Goal: Task Accomplishment & Management: Manage account settings

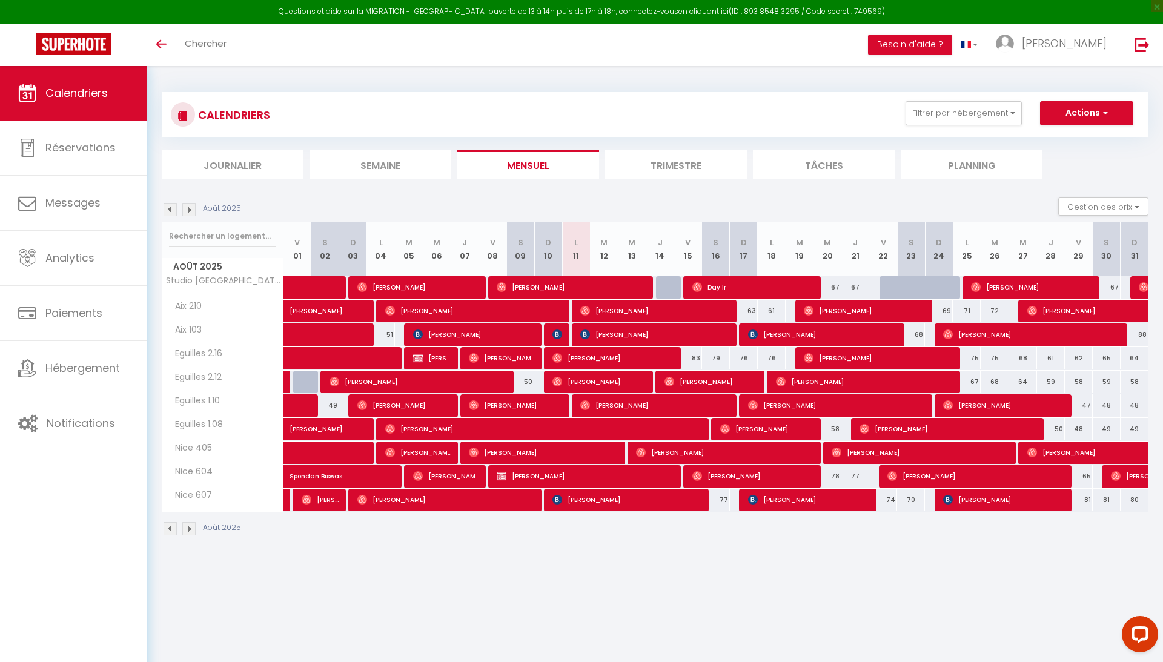
click at [657, 171] on li "Trimestre" at bounding box center [676, 165] width 142 height 30
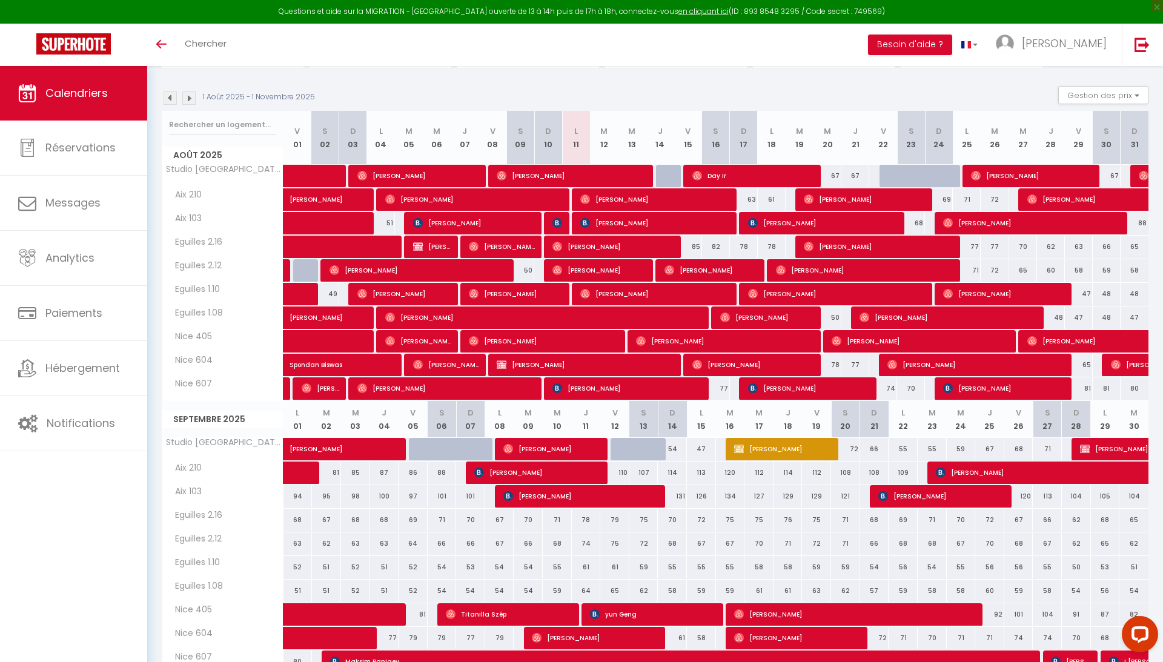
scroll to position [109, 0]
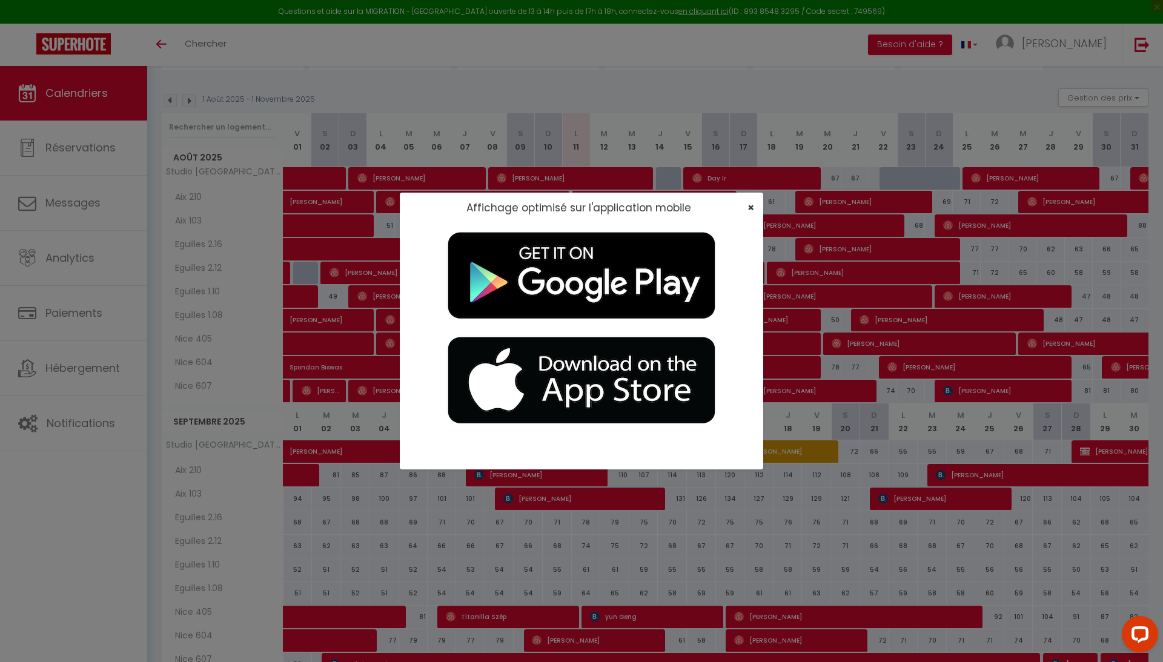
click at [753, 207] on span "×" at bounding box center [751, 207] width 7 height 15
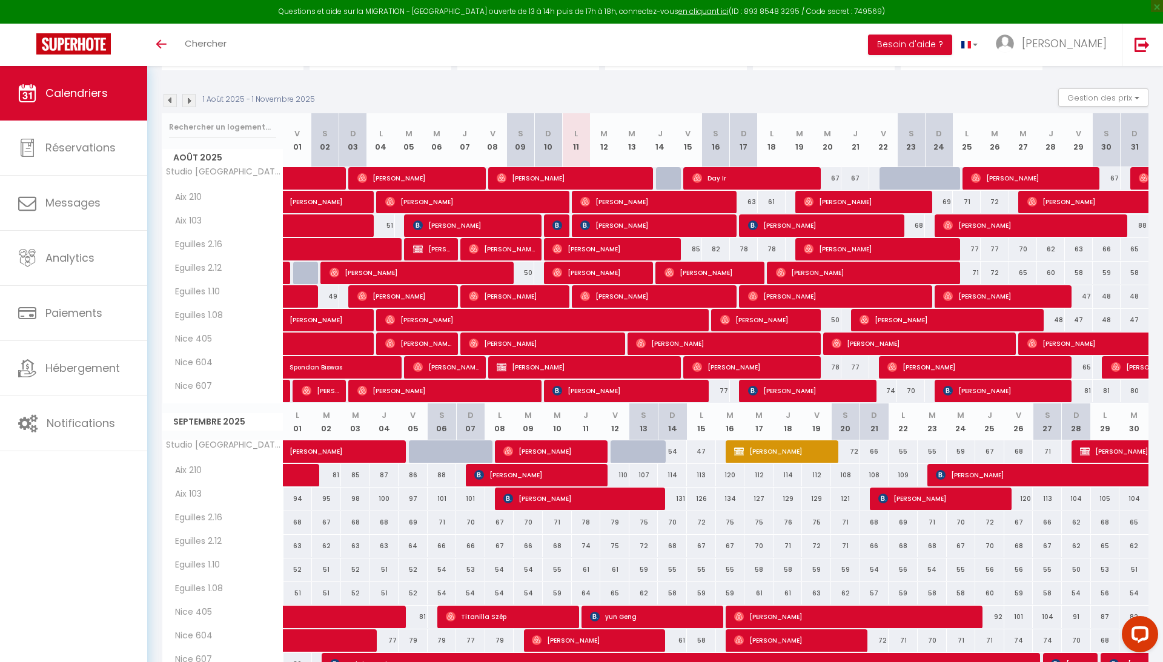
click at [604, 301] on span "[PERSON_NAME]" at bounding box center [657, 296] width 152 height 23
select select "OK"
select select "0"
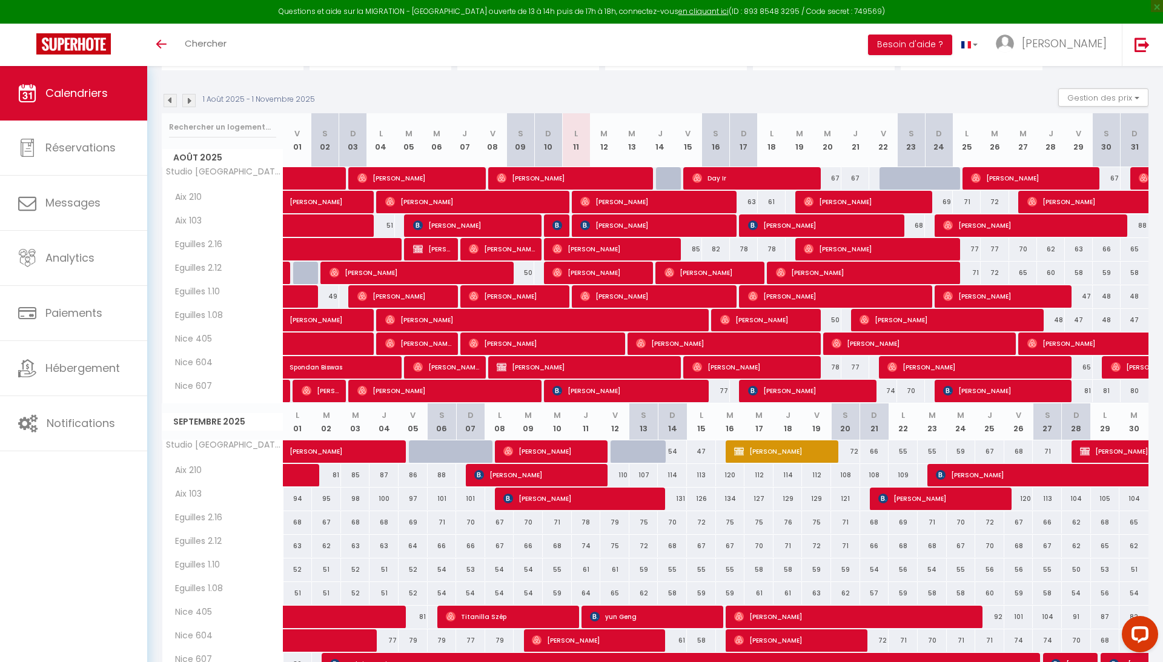
select select "1"
select select
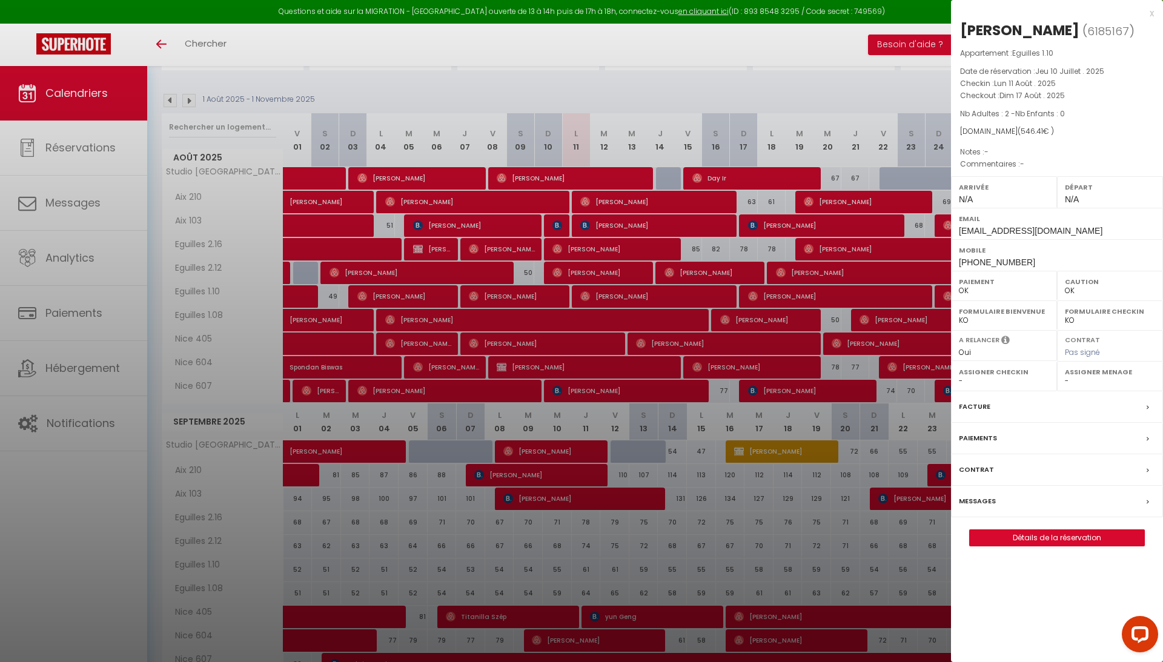
click at [1054, 546] on link "Détails de la réservation" at bounding box center [1057, 538] width 175 height 16
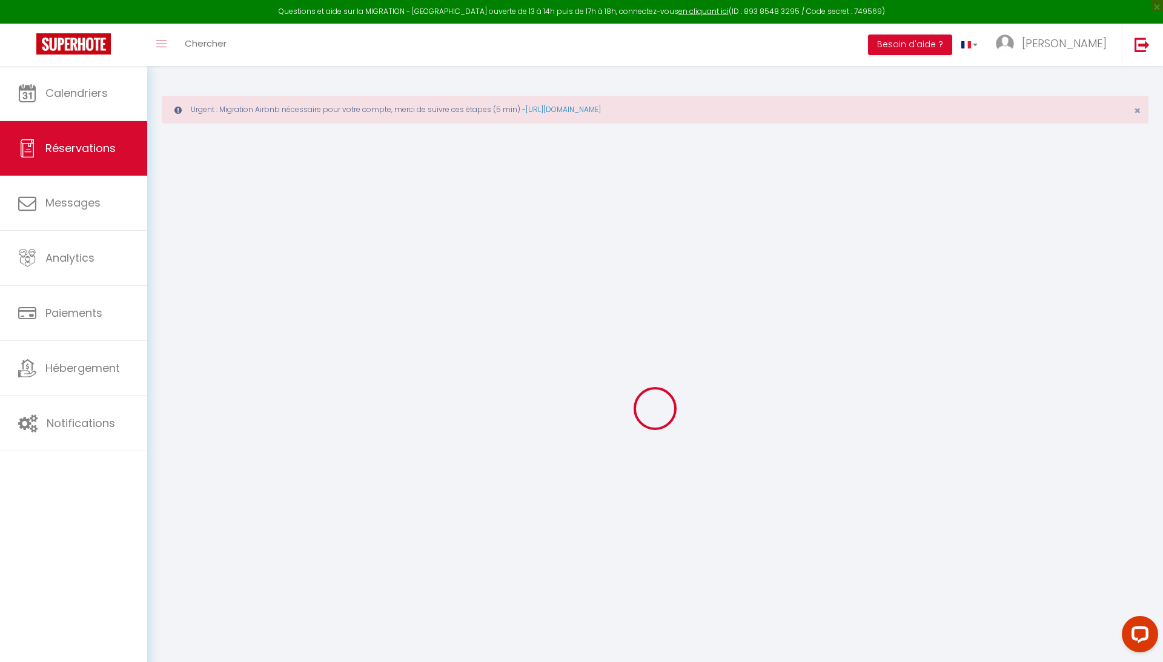
select select
checkbox input "false"
select select
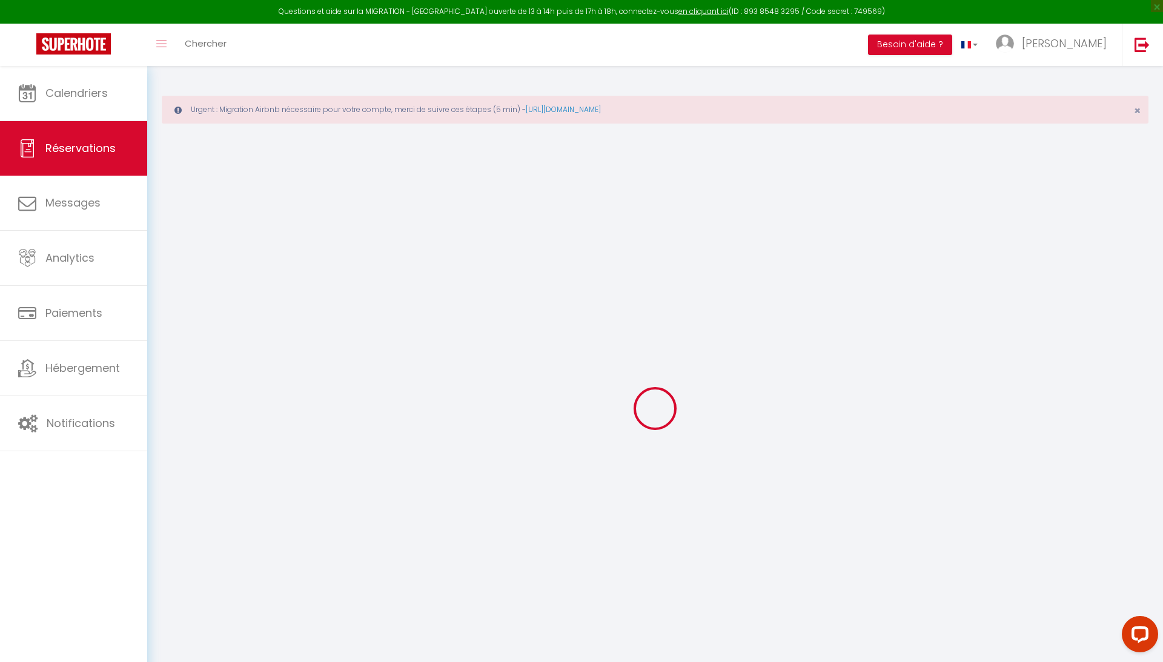
select select
checkbox input "false"
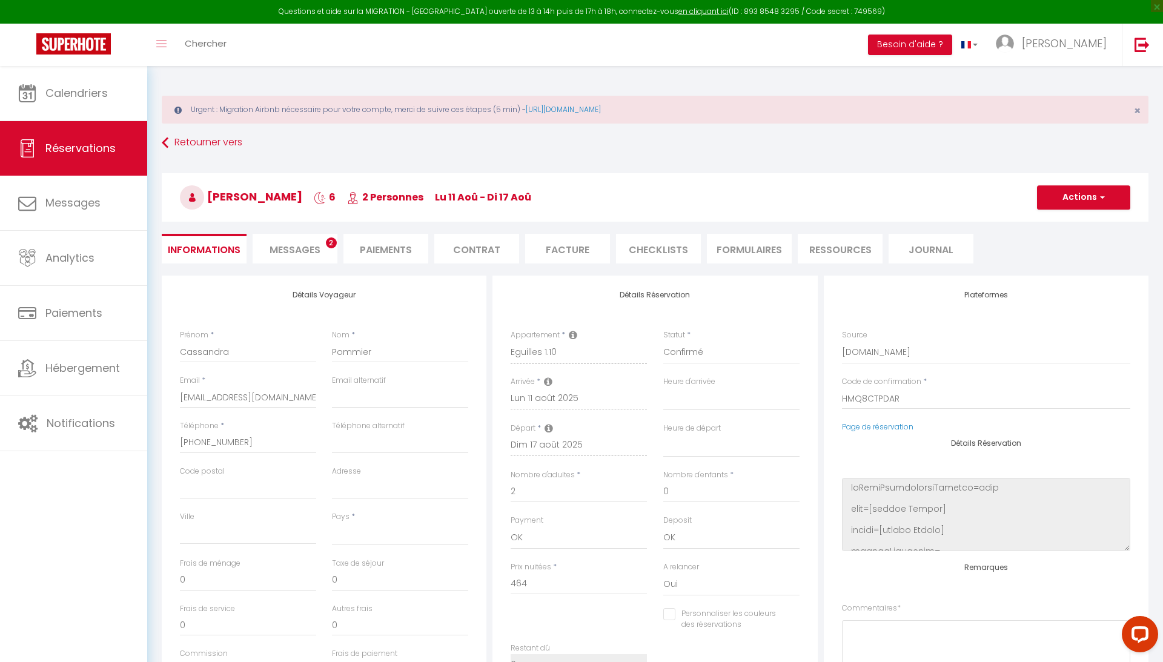
select select
type input "49"
type input "33.41"
select select
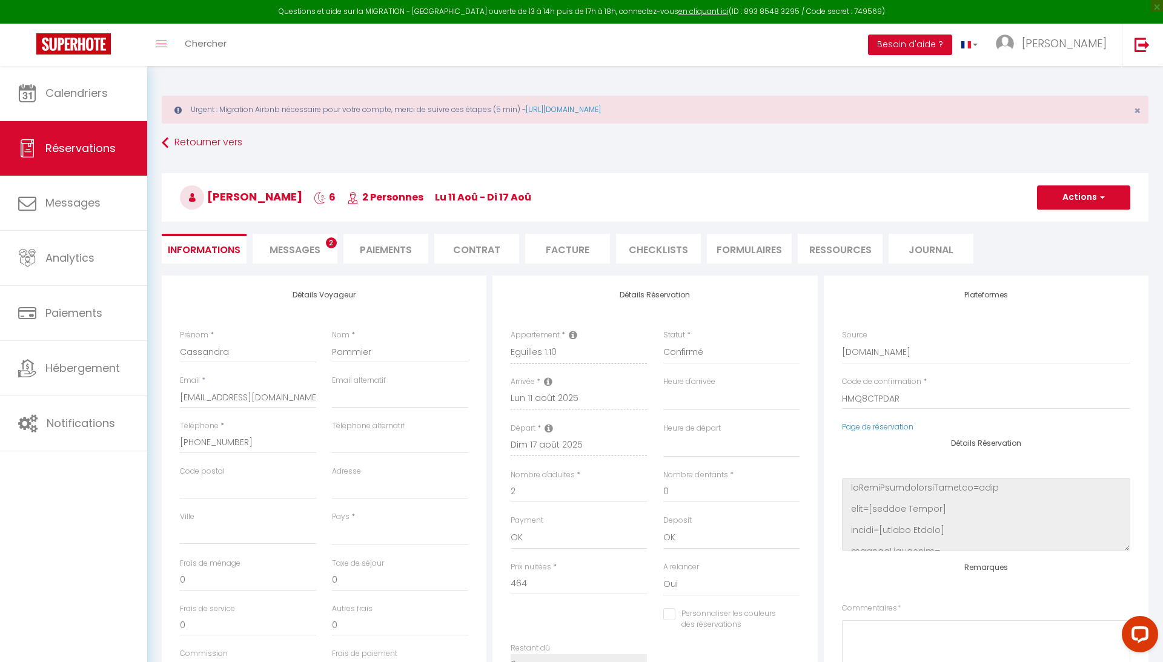
checkbox input "false"
select select
checkbox input "false"
select select
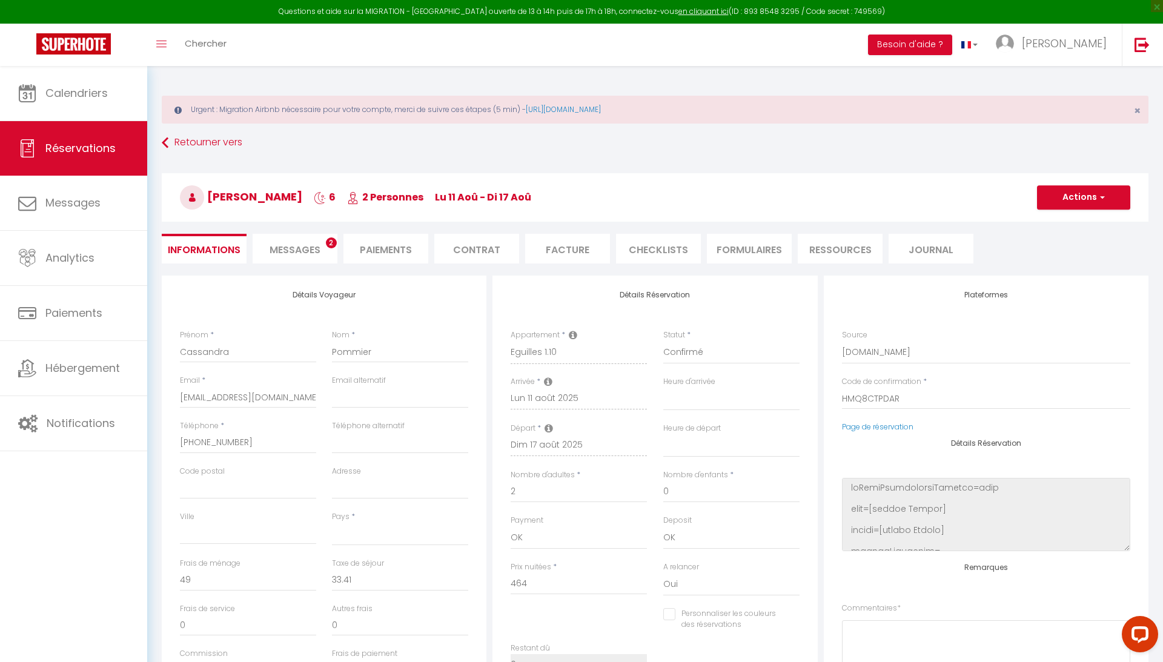
click at [299, 255] on span "Messages" at bounding box center [295, 250] width 51 height 14
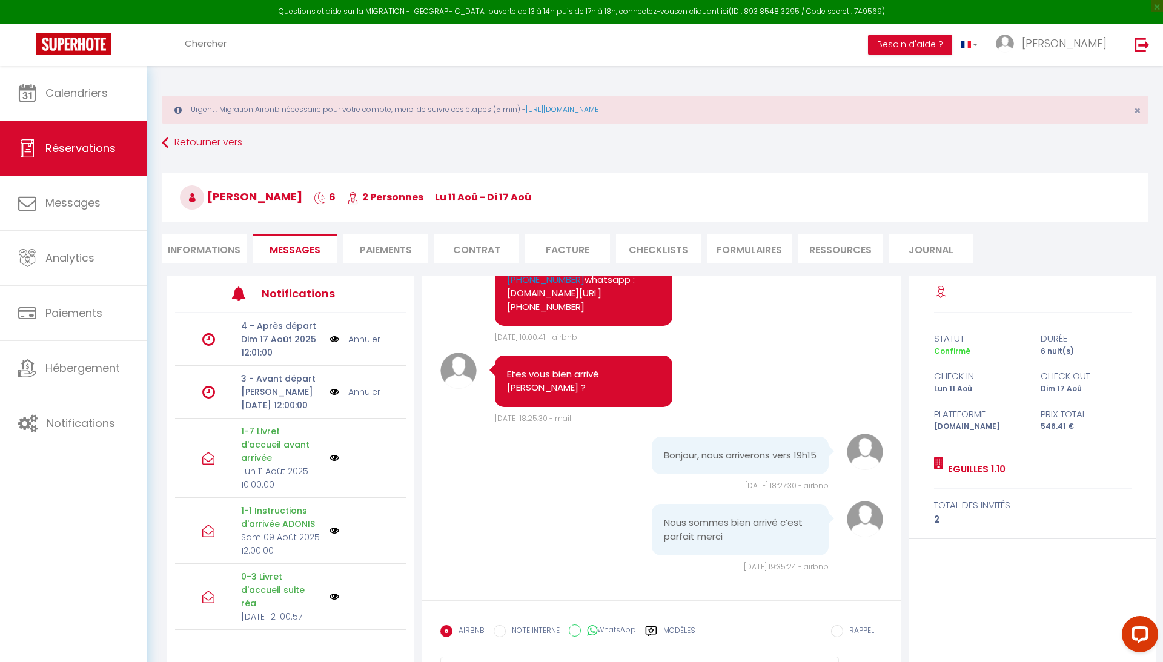
scroll to position [2975, 0]
click at [675, 635] on label "Modèles" at bounding box center [680, 635] width 32 height 21
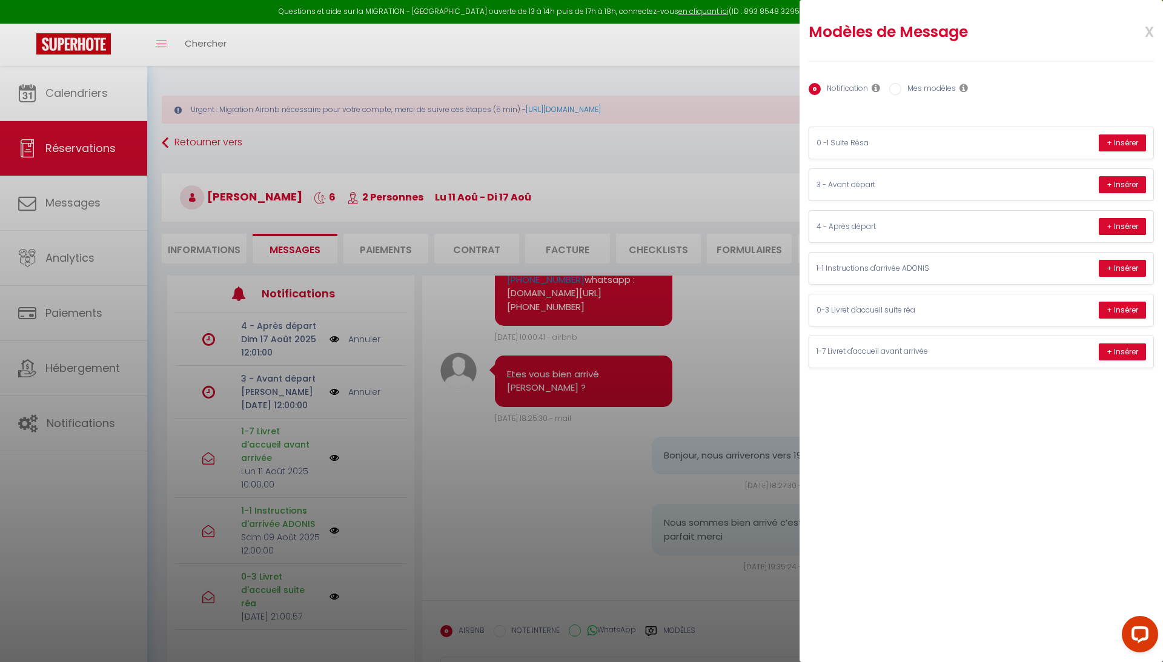
click at [896, 93] on input "Mes modèles" at bounding box center [896, 89] width 12 height 12
radio input "true"
radio input "false"
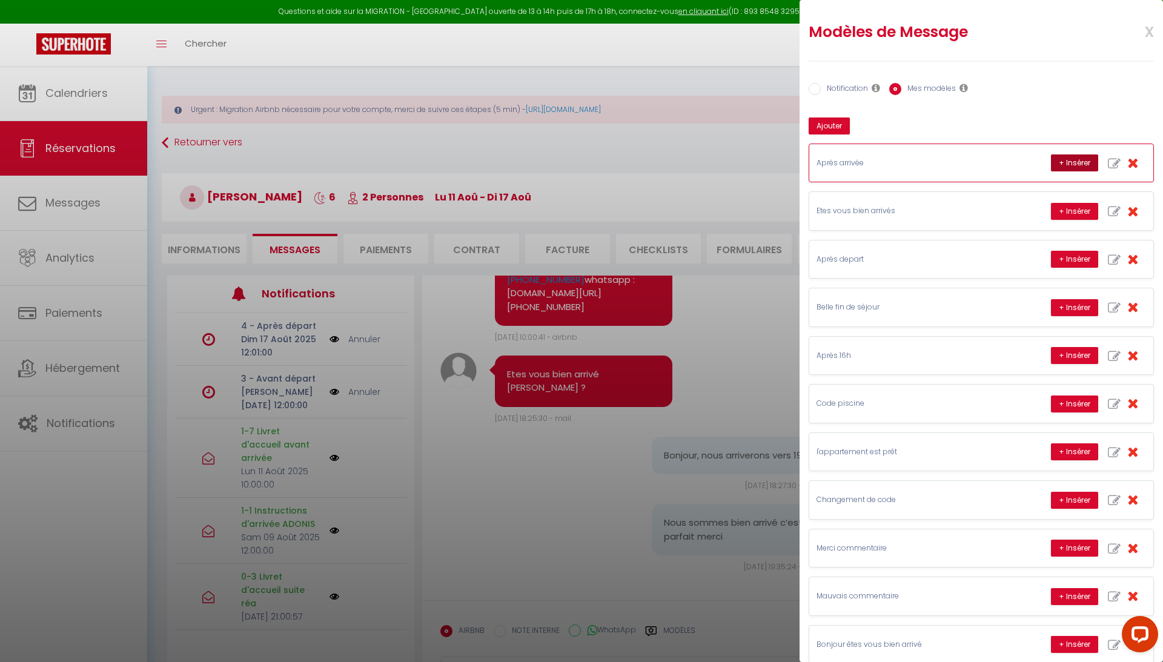
click at [1065, 162] on button "+ Insérer" at bounding box center [1074, 163] width 47 height 17
type textarea "Super 👍 Si jamais vous remarquez qu’il manque quelque chose ou que vous avez le…"
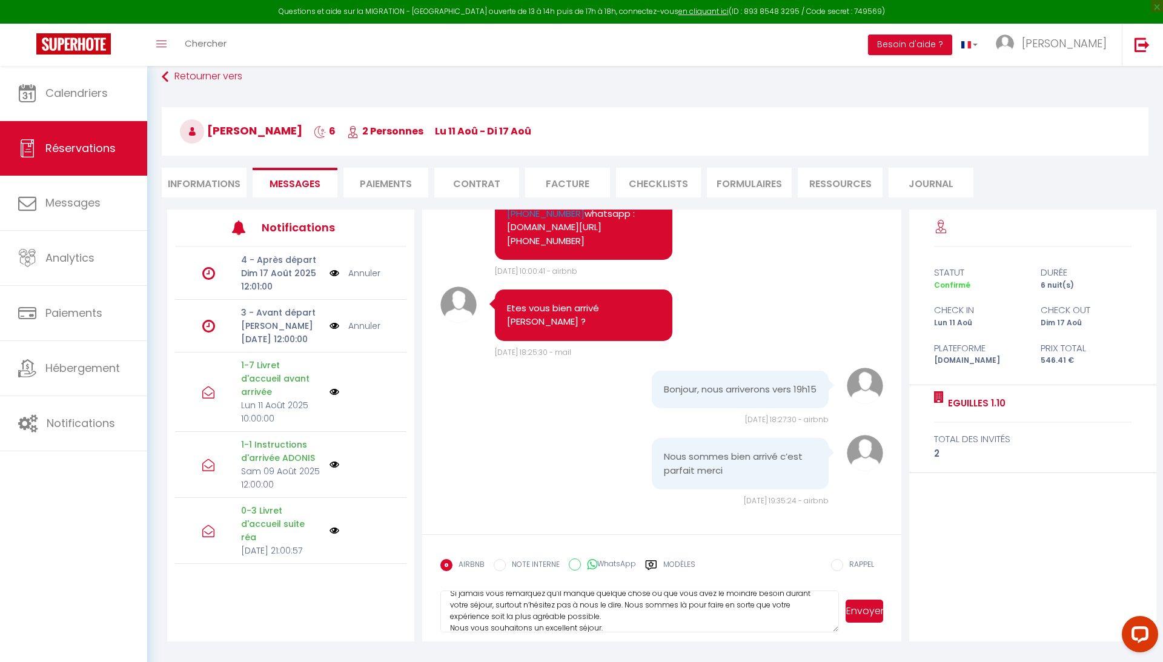
scroll to position [28, 0]
click at [860, 614] on button "Envoyer" at bounding box center [865, 611] width 38 height 23
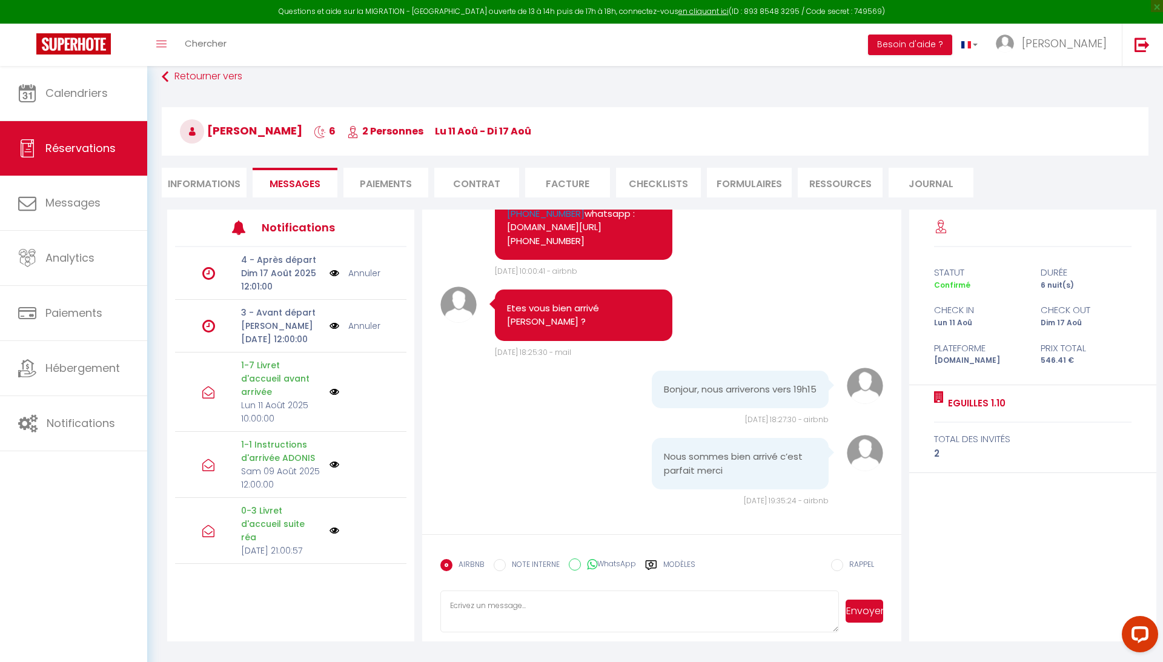
scroll to position [0, 0]
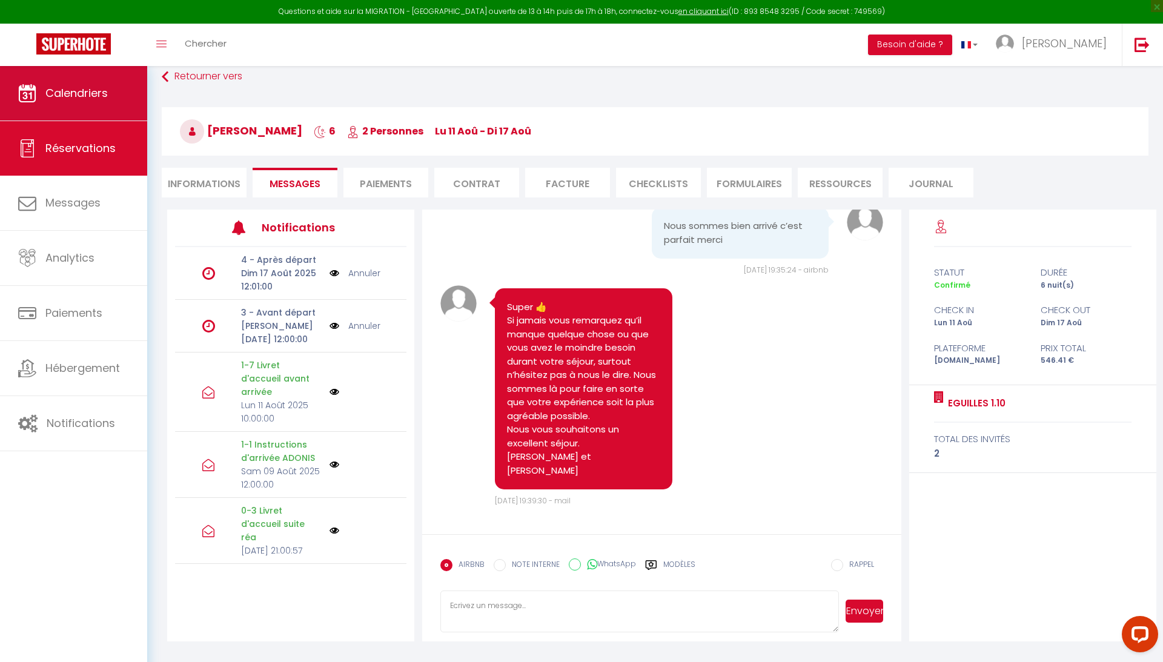
click at [92, 88] on span "Calendriers" at bounding box center [76, 92] width 62 height 15
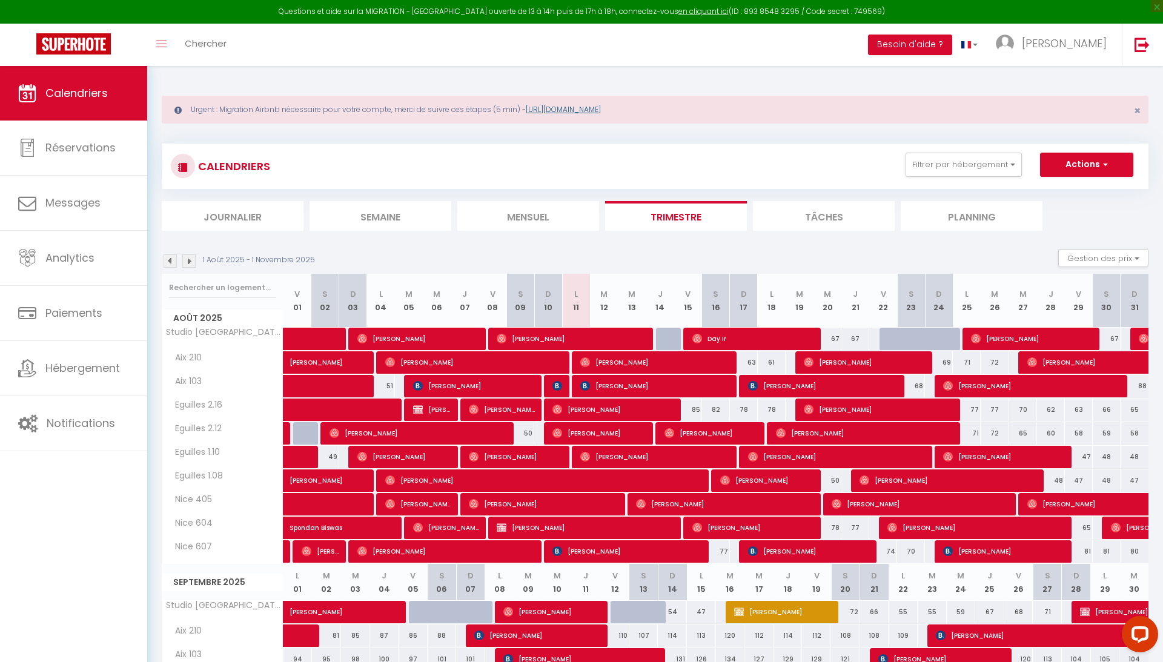
click at [585, 111] on link "[URL][DOMAIN_NAME]" at bounding box center [563, 109] width 75 height 10
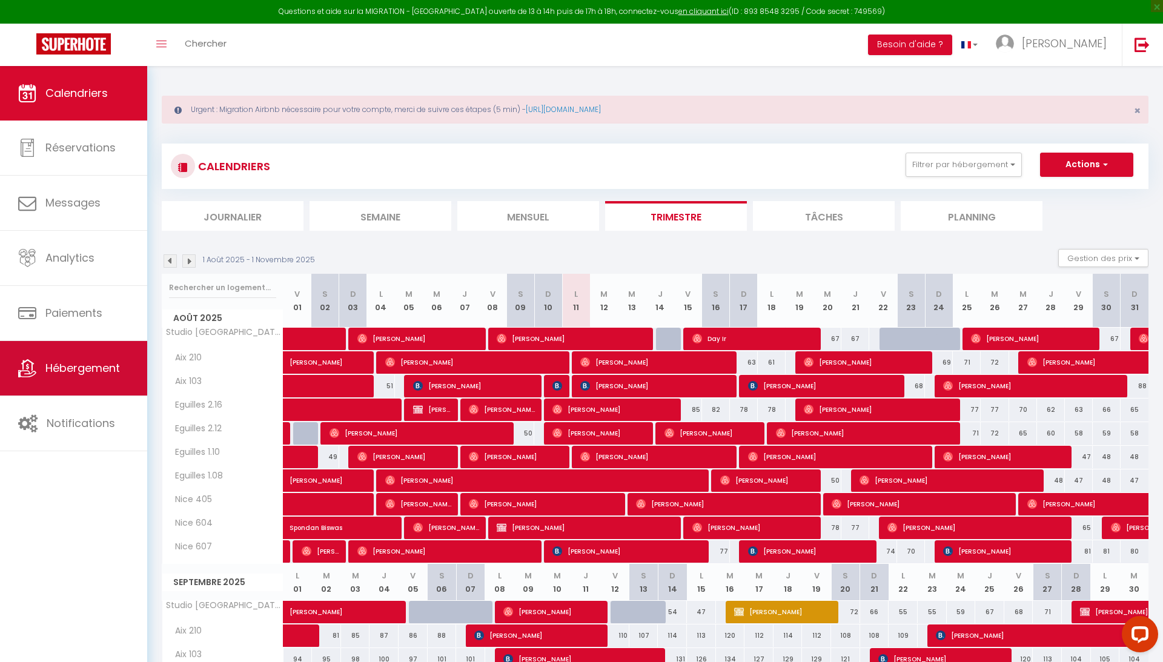
click at [96, 374] on span "Hébergement" at bounding box center [82, 368] width 75 height 15
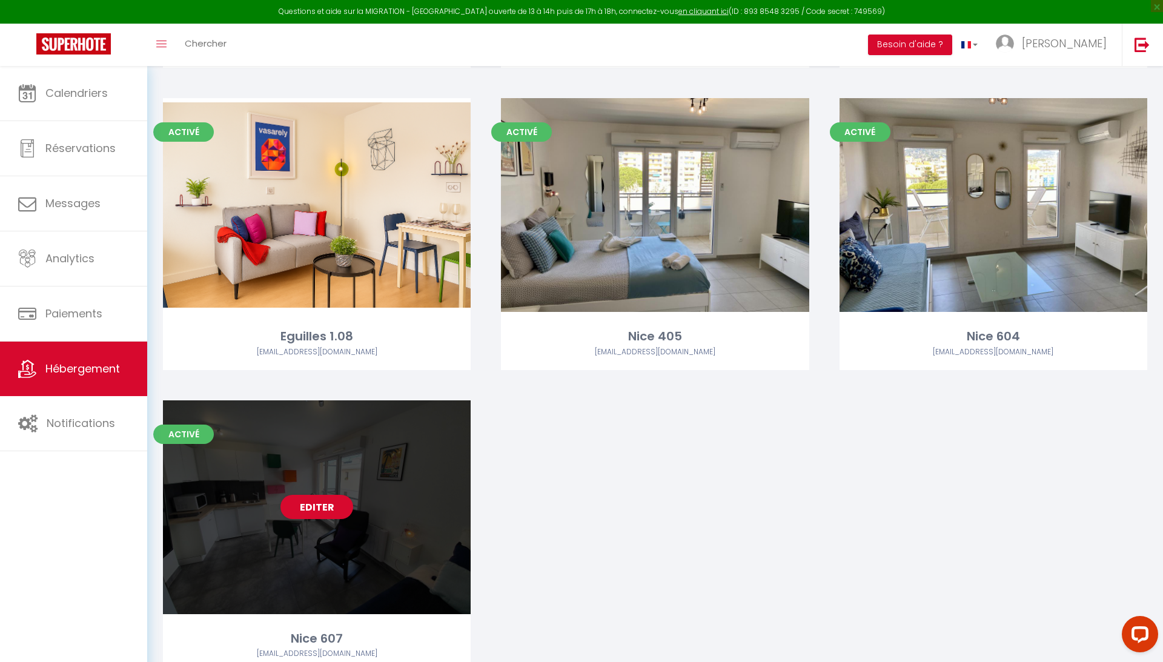
scroll to position [724, 0]
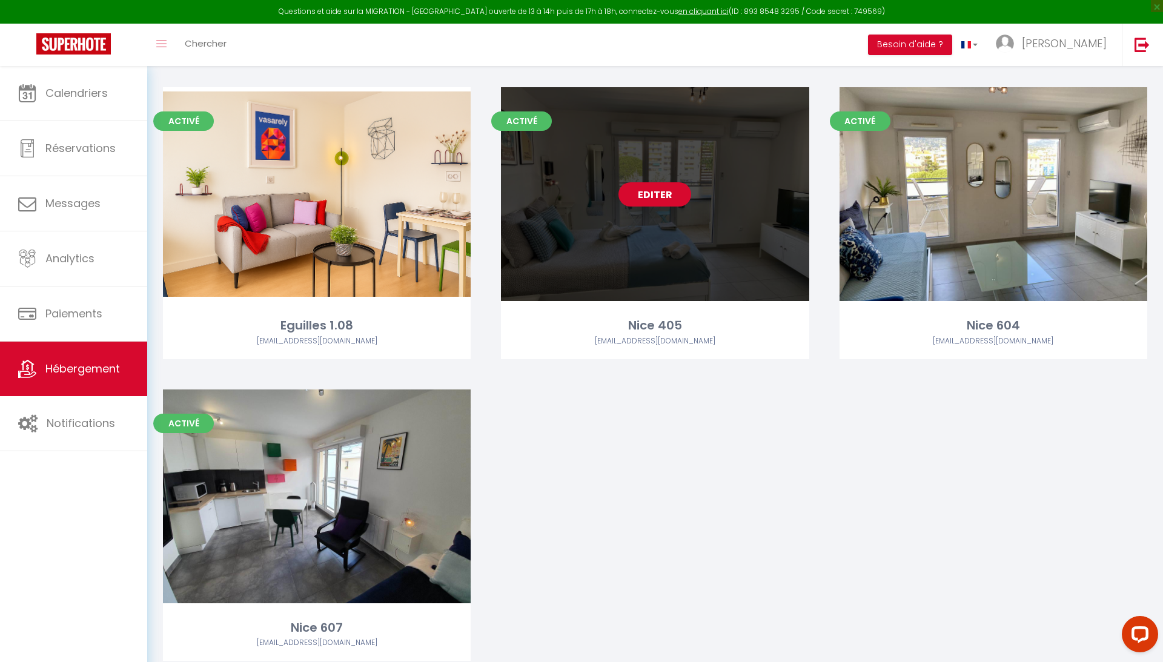
click at [662, 195] on link "Editer" at bounding box center [655, 194] width 73 height 24
select select "3"
select select "2"
select select "1"
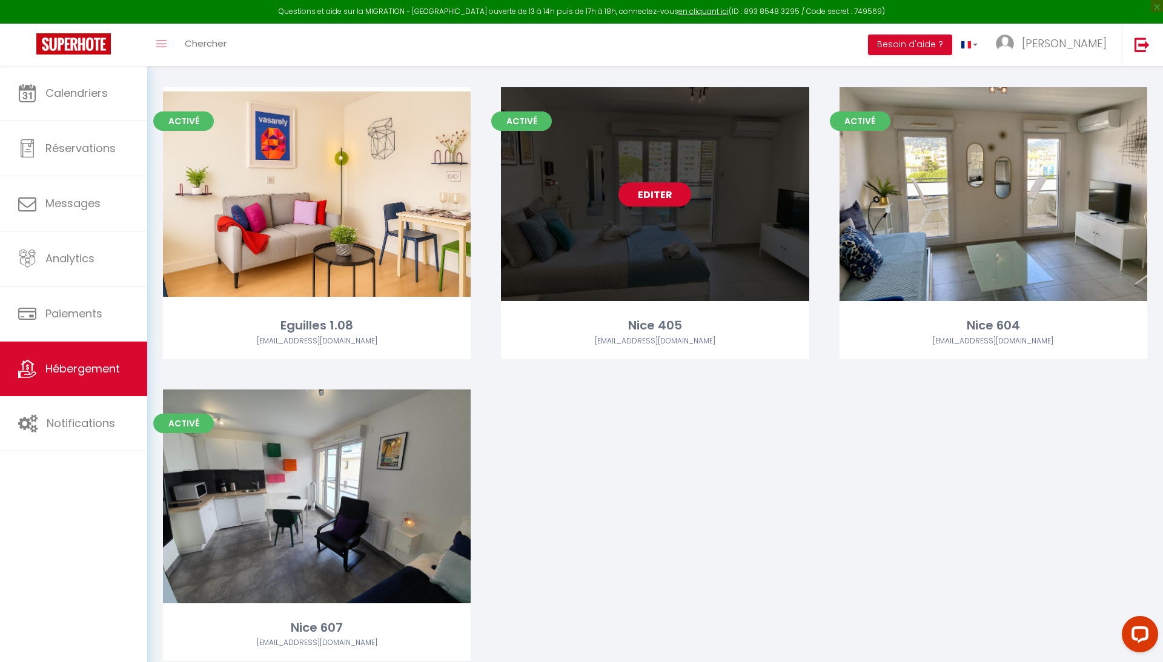
select select
select select "28"
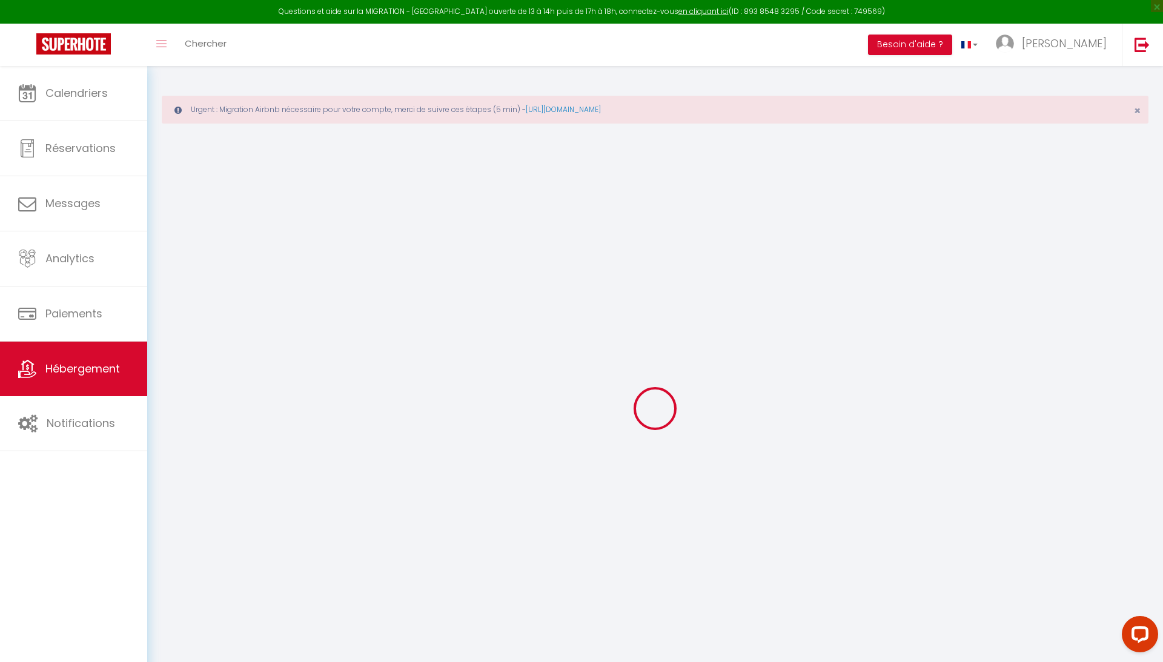
select select
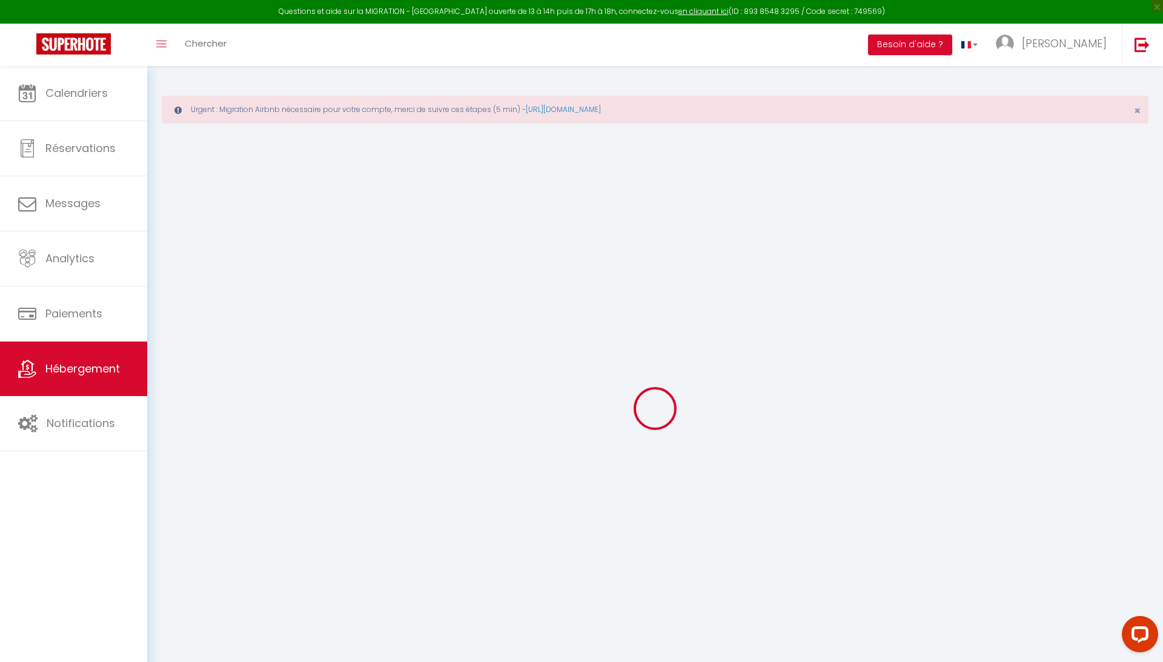
select select
checkbox input "false"
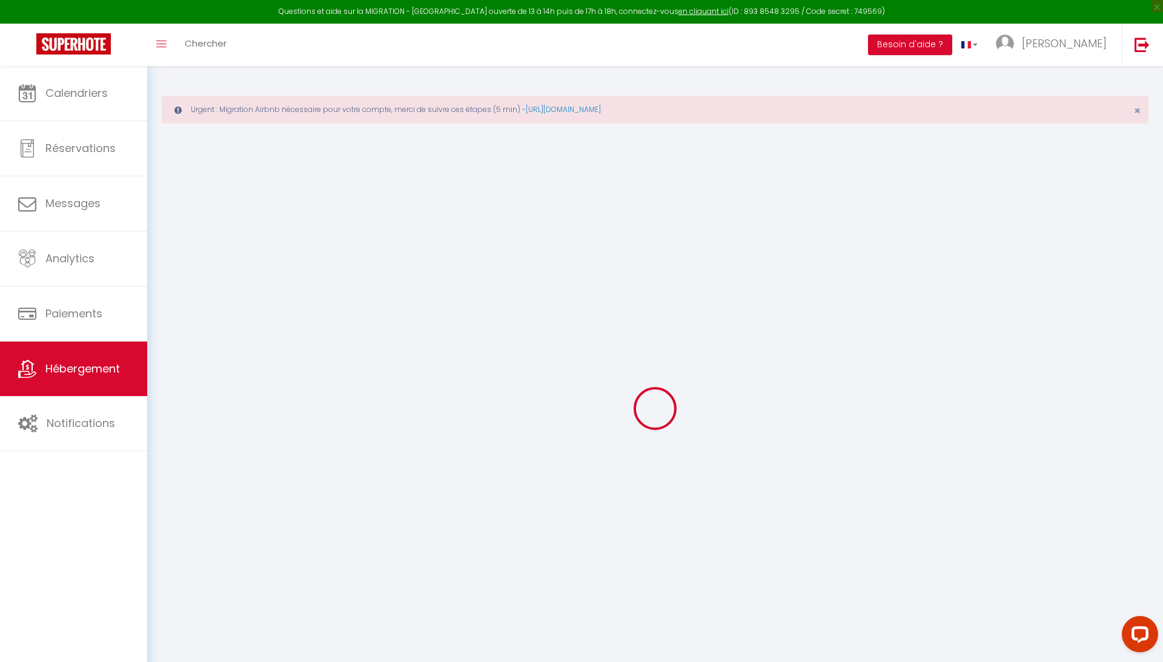
select select
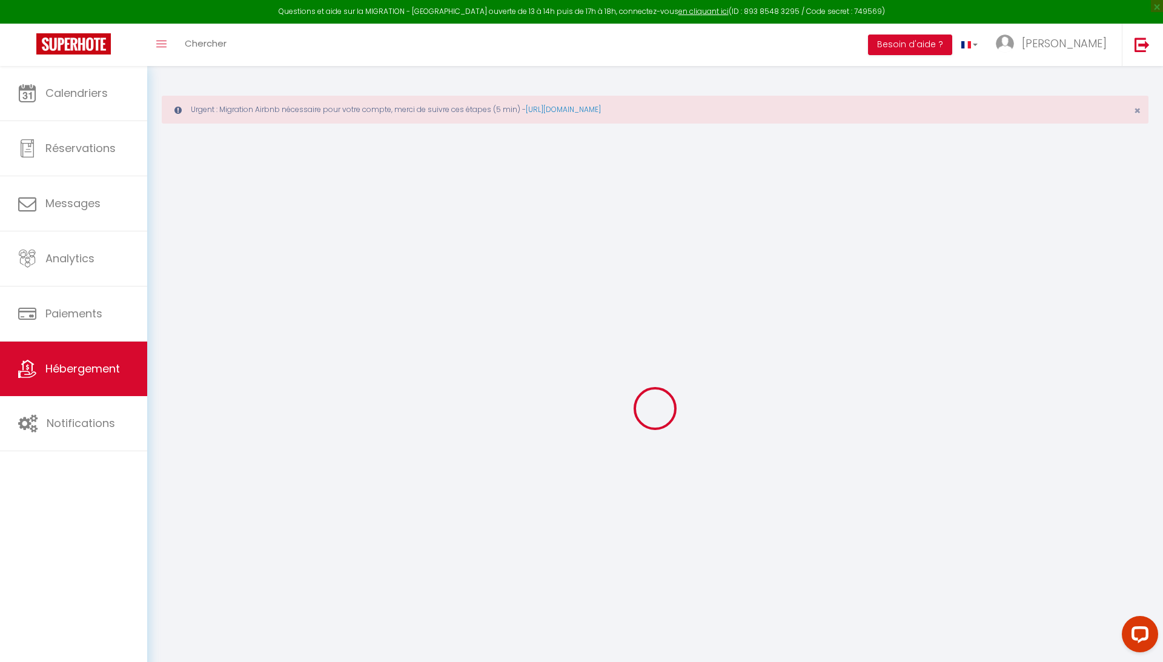
select select
checkbox input "false"
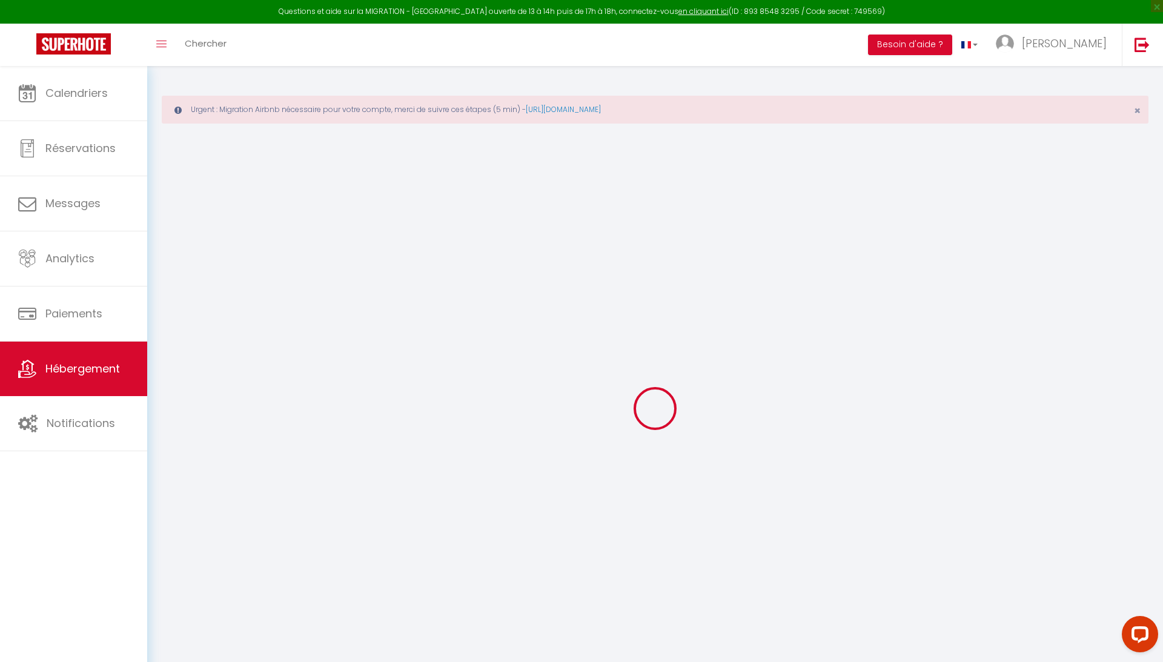
checkbox input "false"
select select
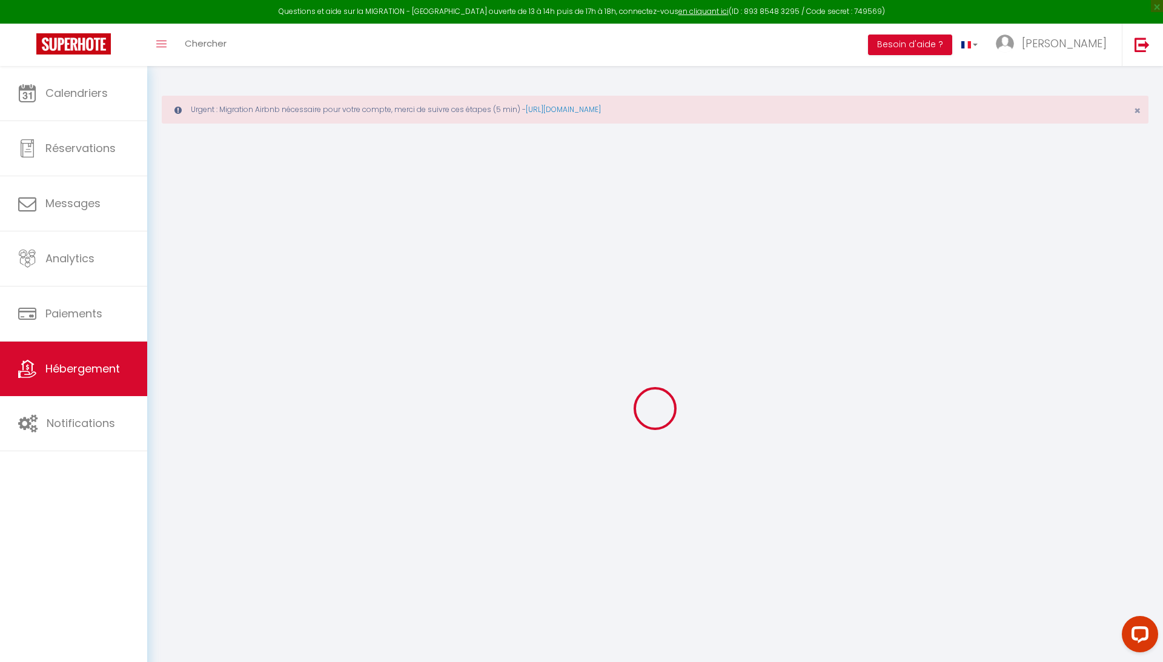
select select
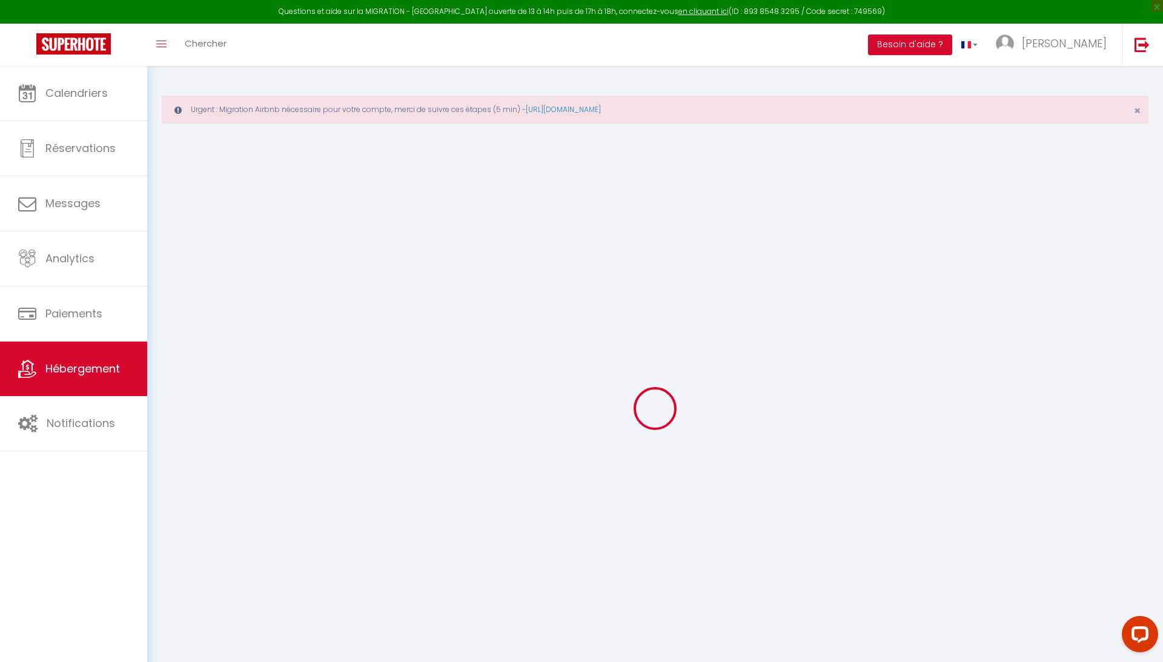
checkbox input "false"
select select
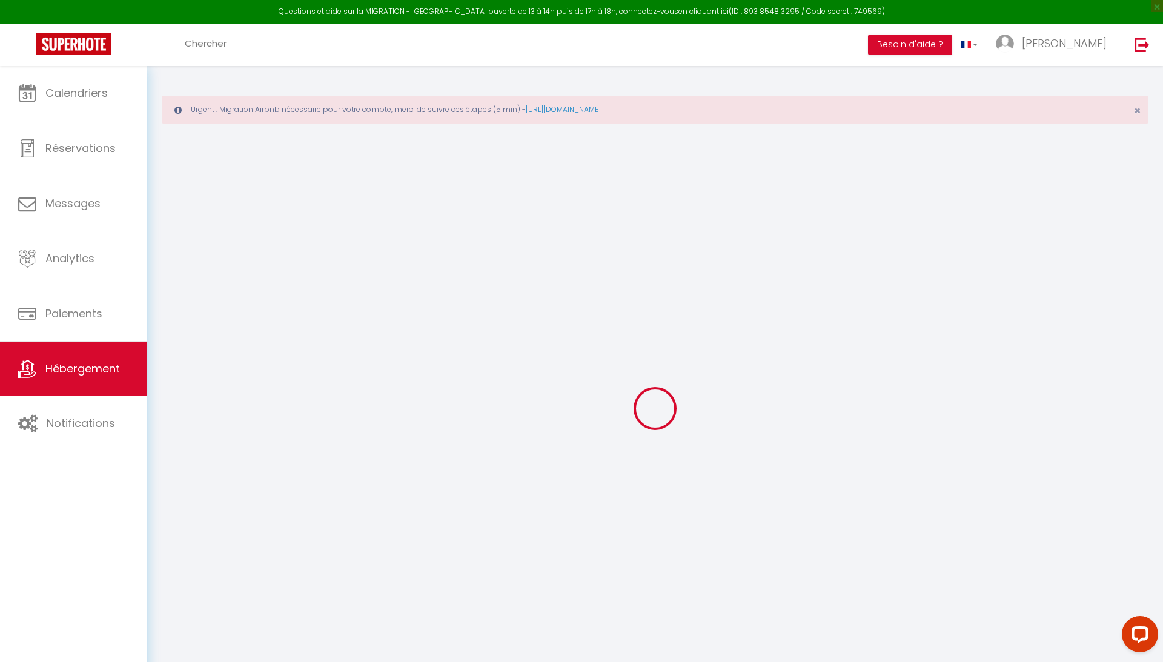
select select
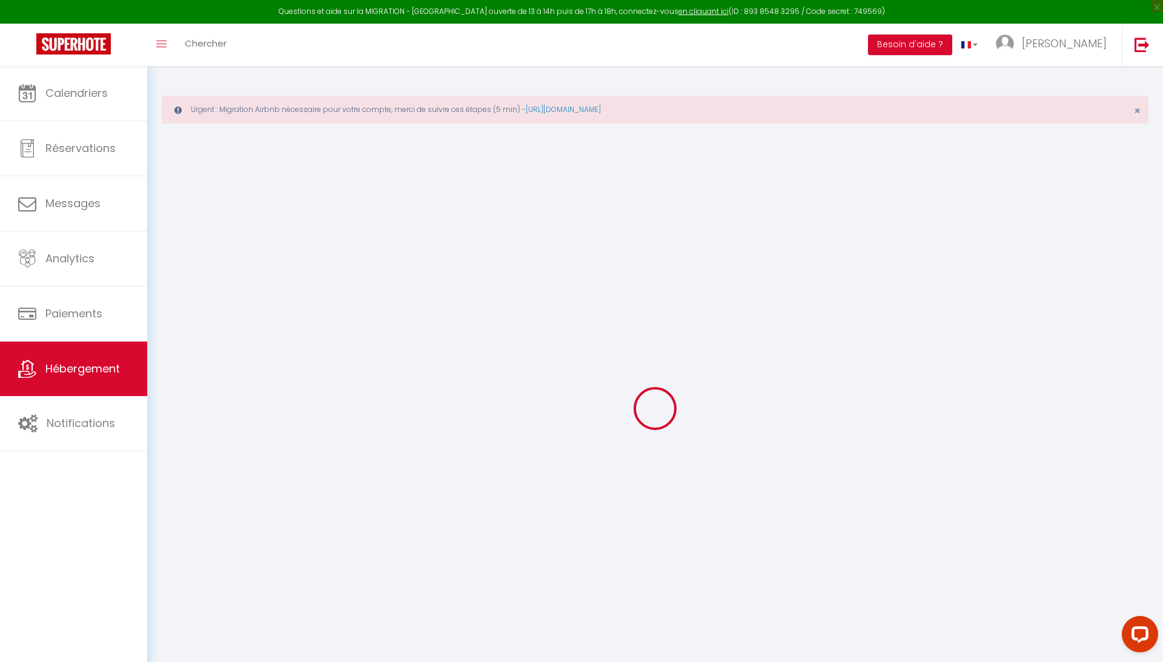
select select
checkbox input "false"
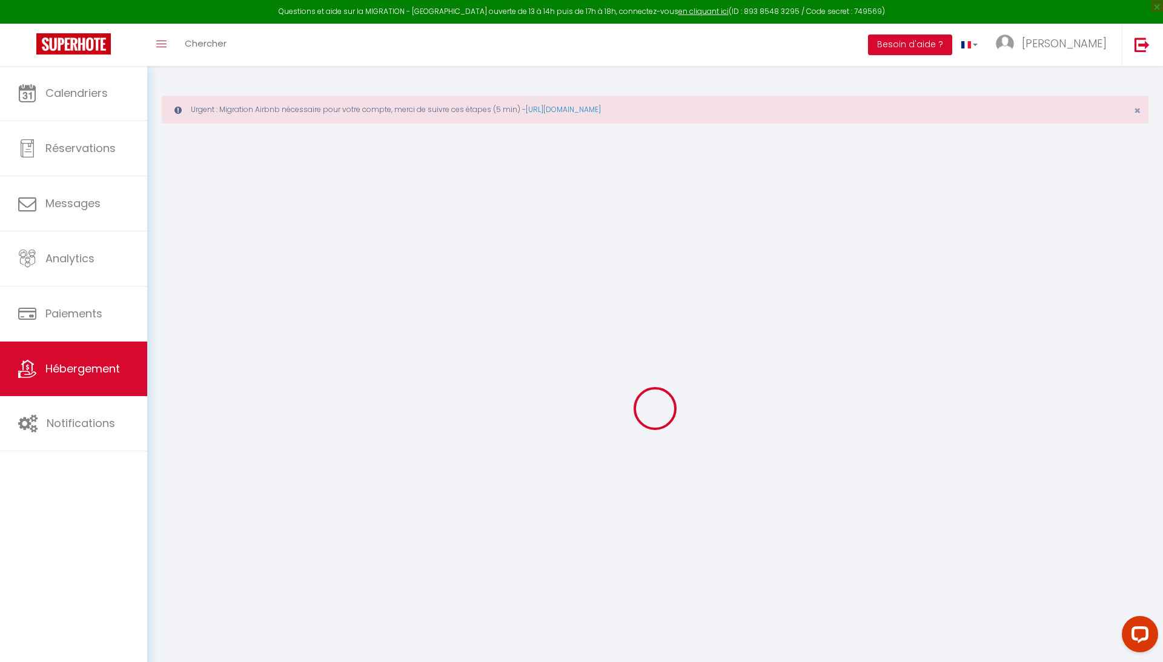
checkbox input "false"
select select
type input "Nice 405"
select select "2"
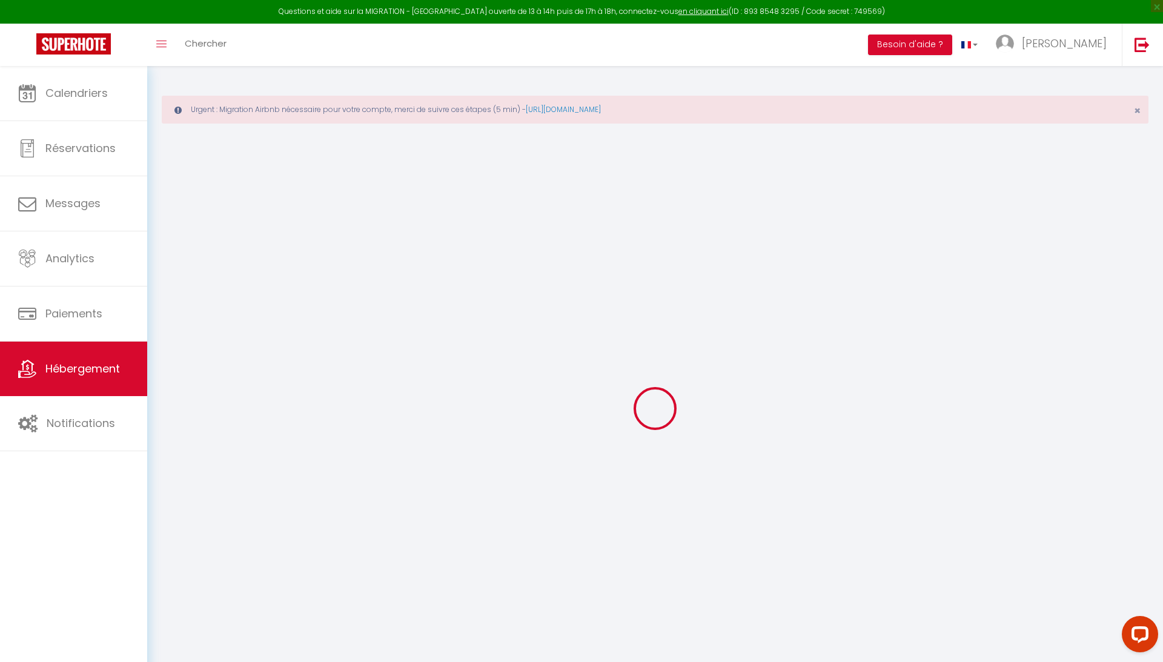
type input "65"
type input "55"
type input "3"
type input "4"
type input "200"
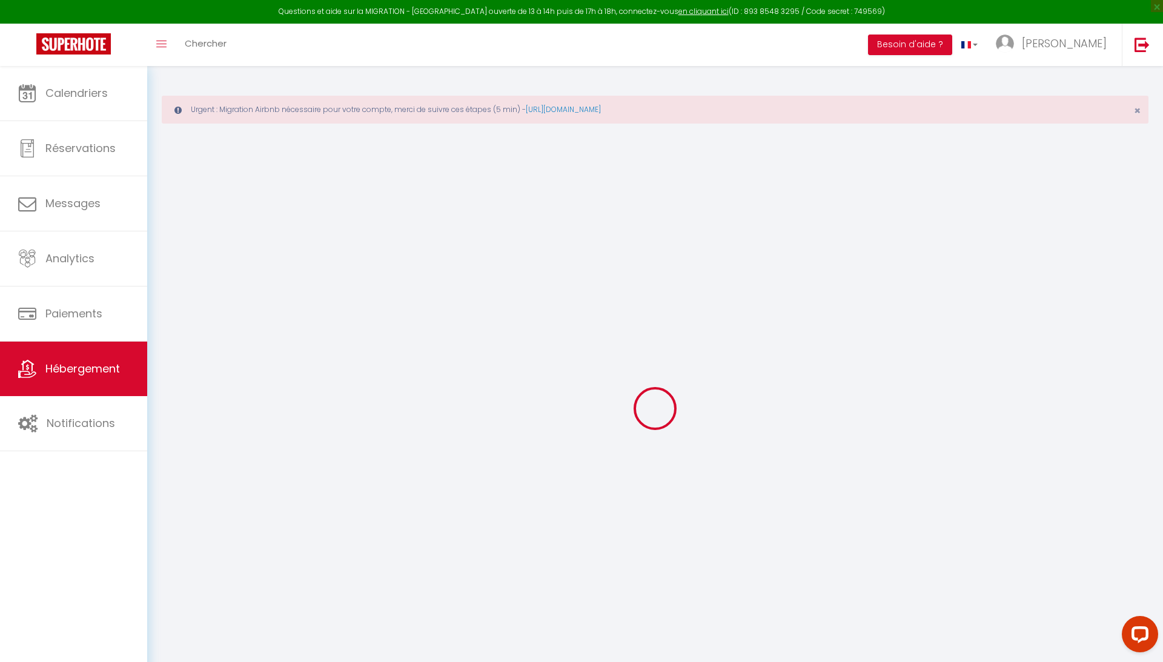
select select
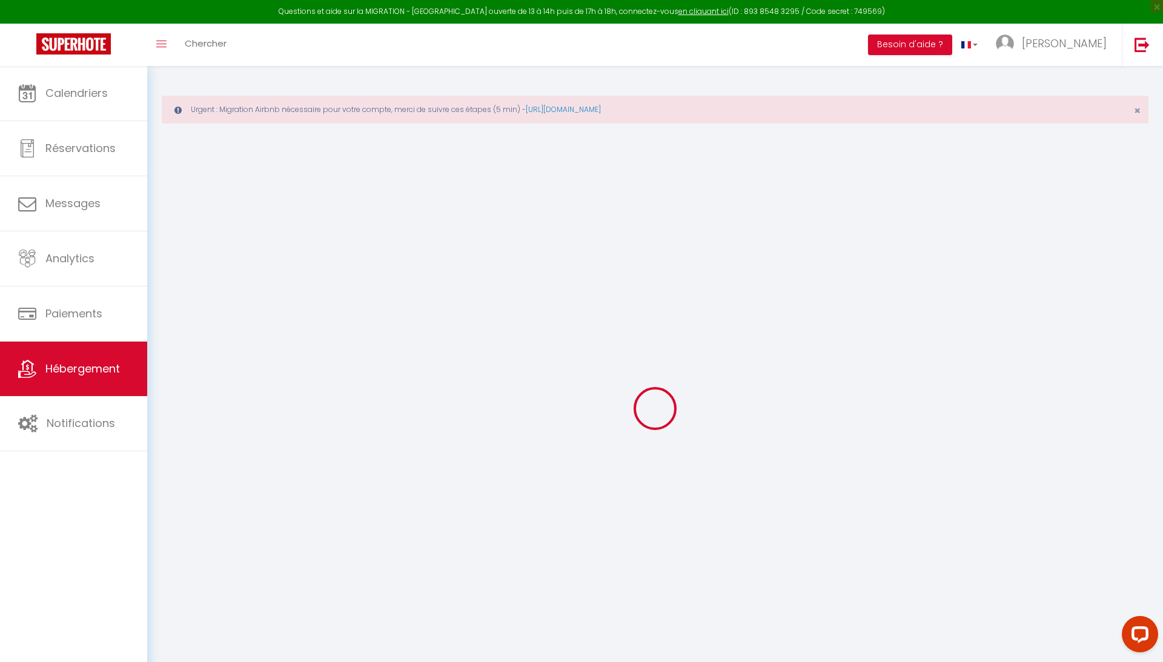
type input "Nice"
type input "06000"
type input "Nice"
type input "[EMAIL_ADDRESS][DOMAIN_NAME]"
select select "2951"
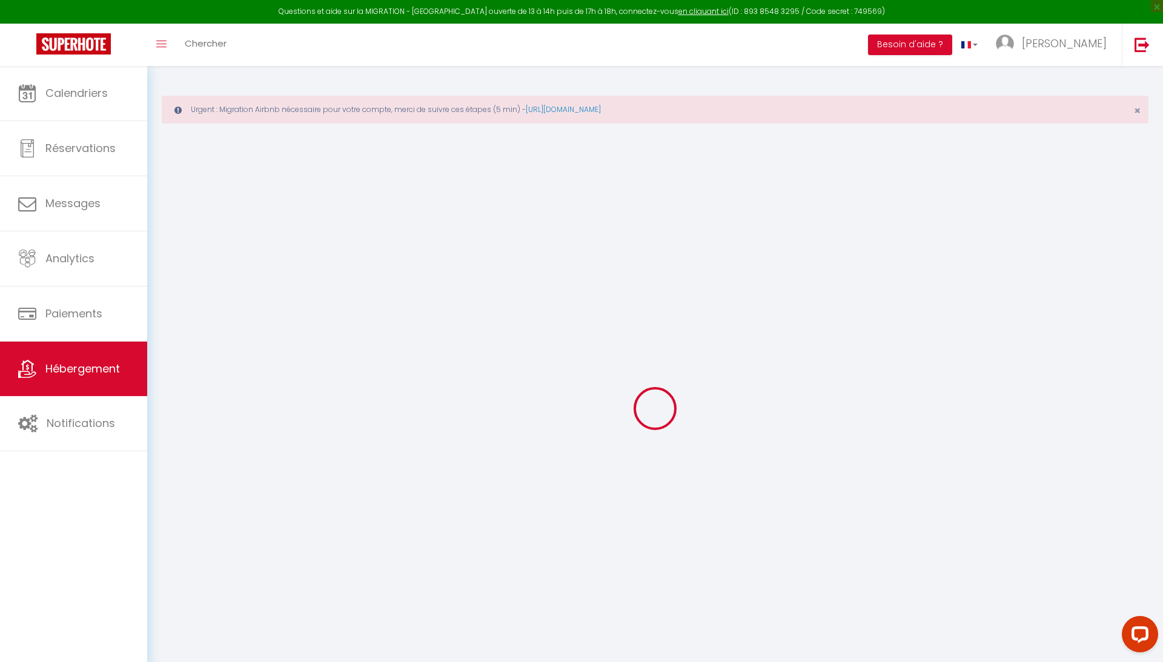
checkbox input "false"
radio input "true"
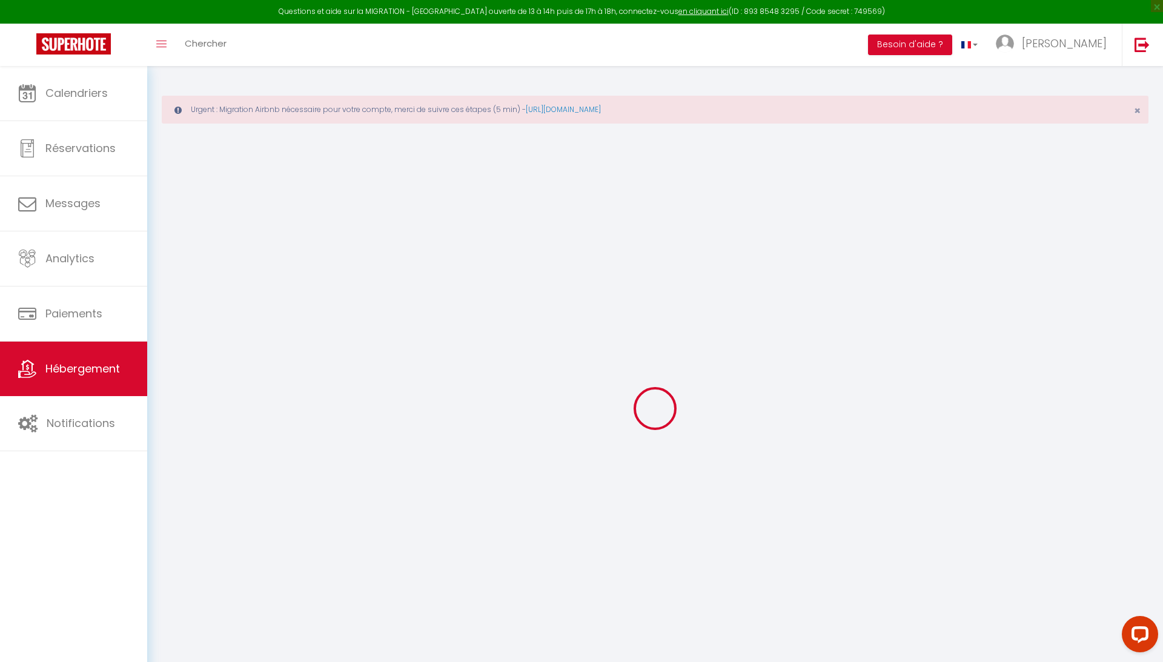
type input "0"
select select
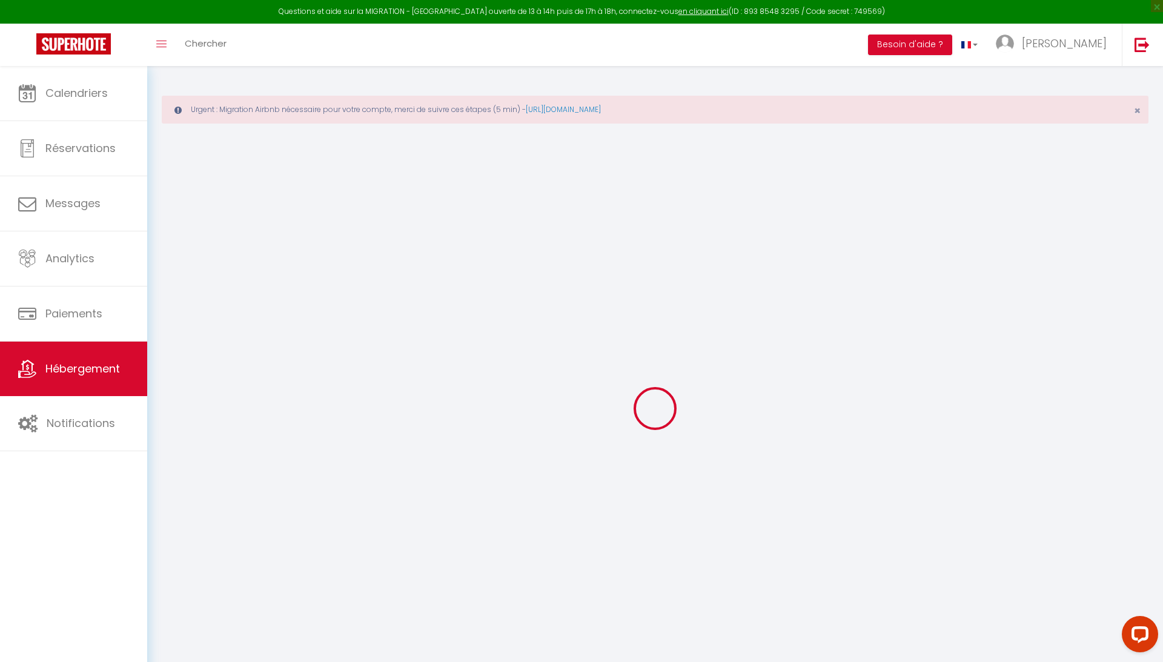
select select
checkbox input "false"
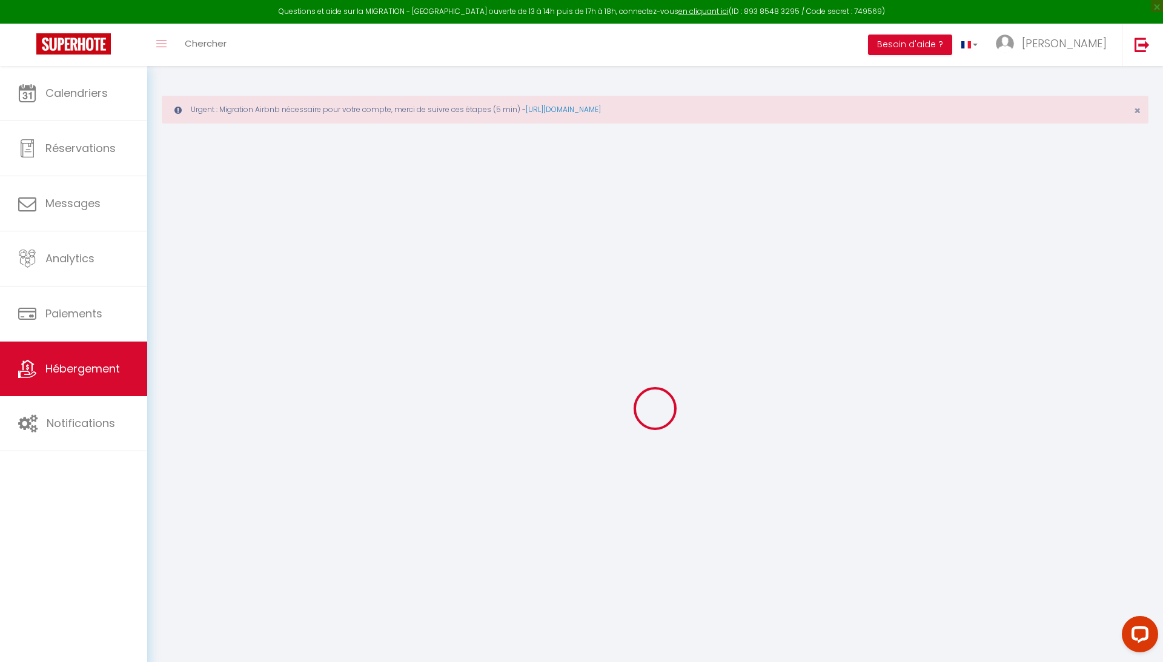
checkbox input "false"
select select
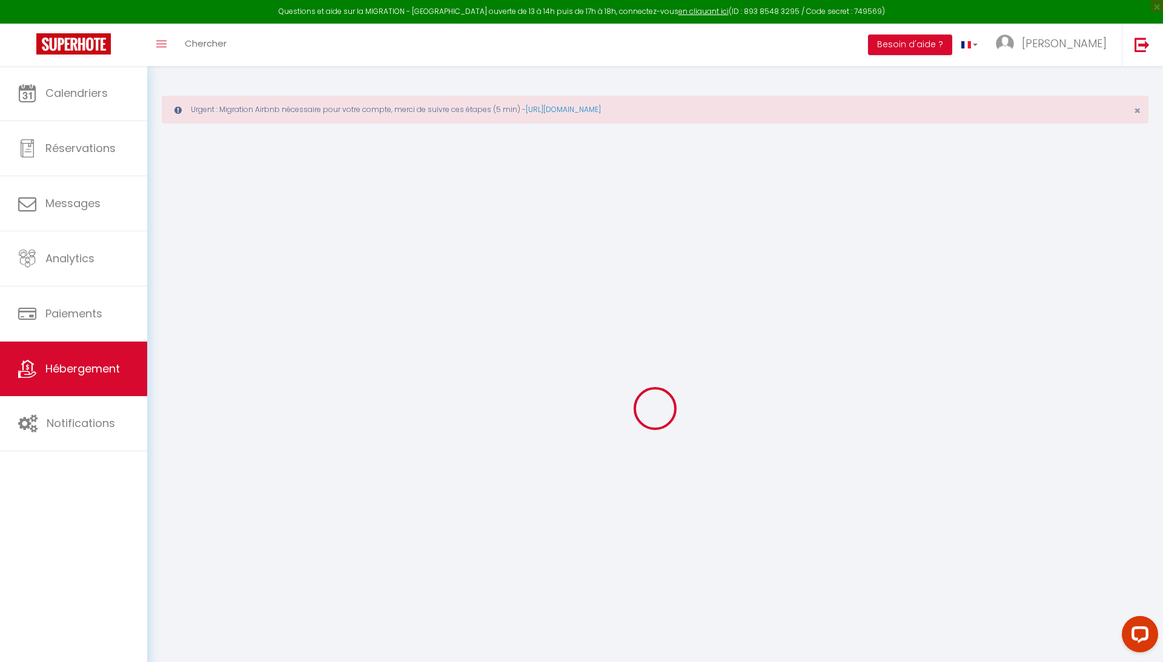
select select
checkbox input "false"
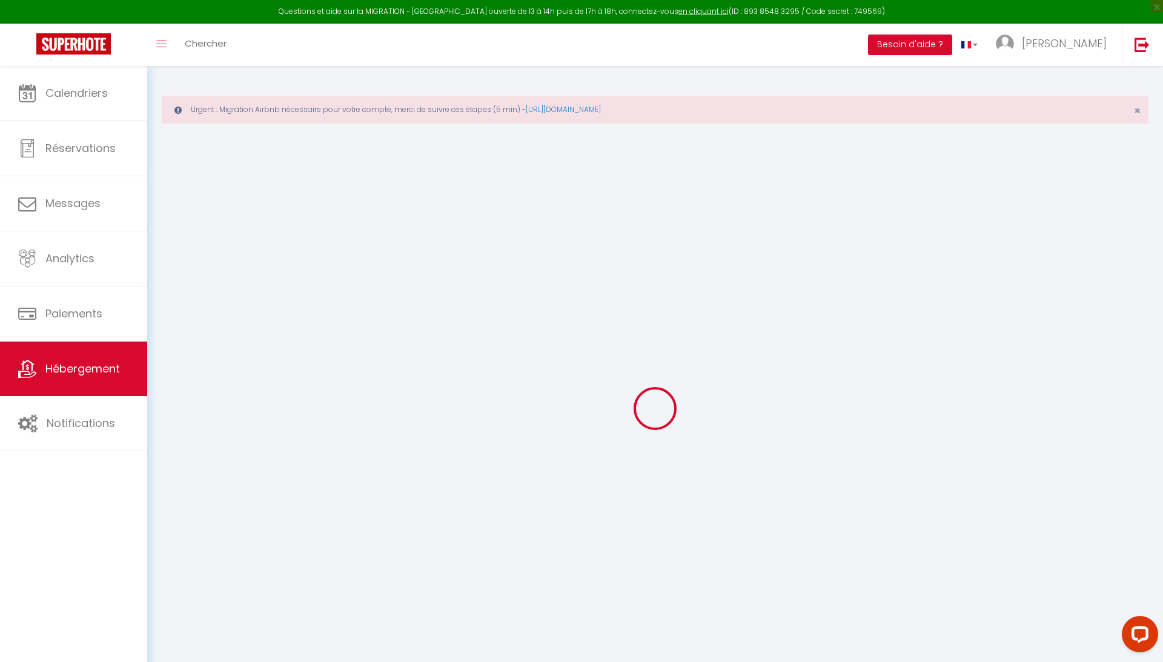
checkbox input "false"
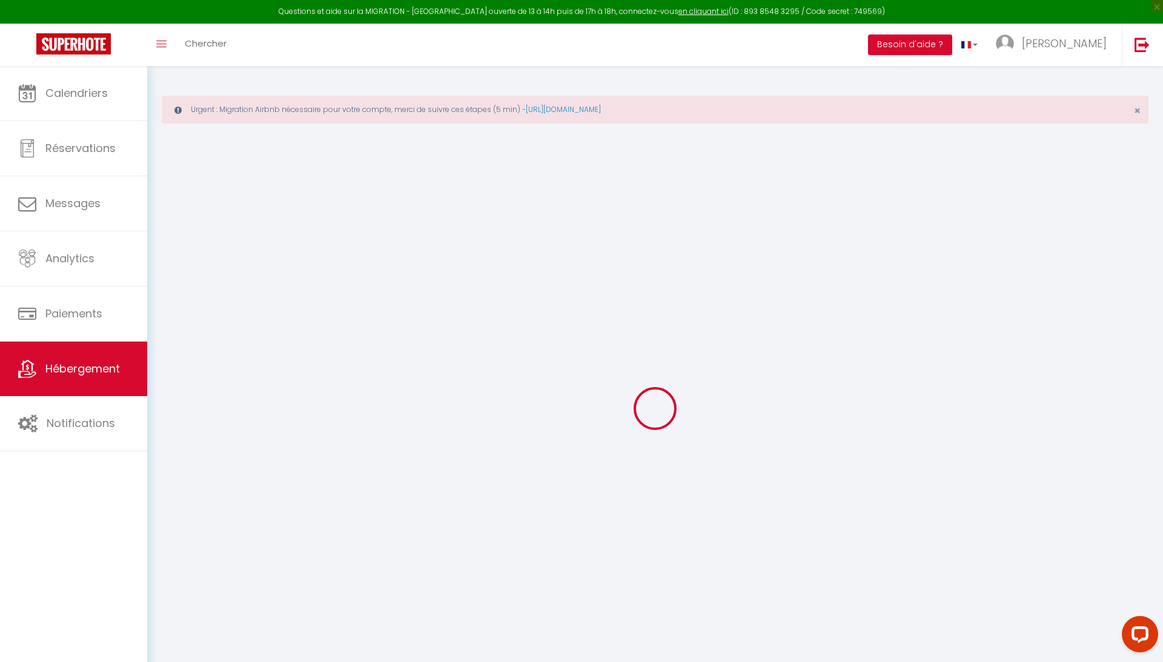
checkbox input "false"
select select "16:00"
select select "22:00"
select select "11:00"
select select "30"
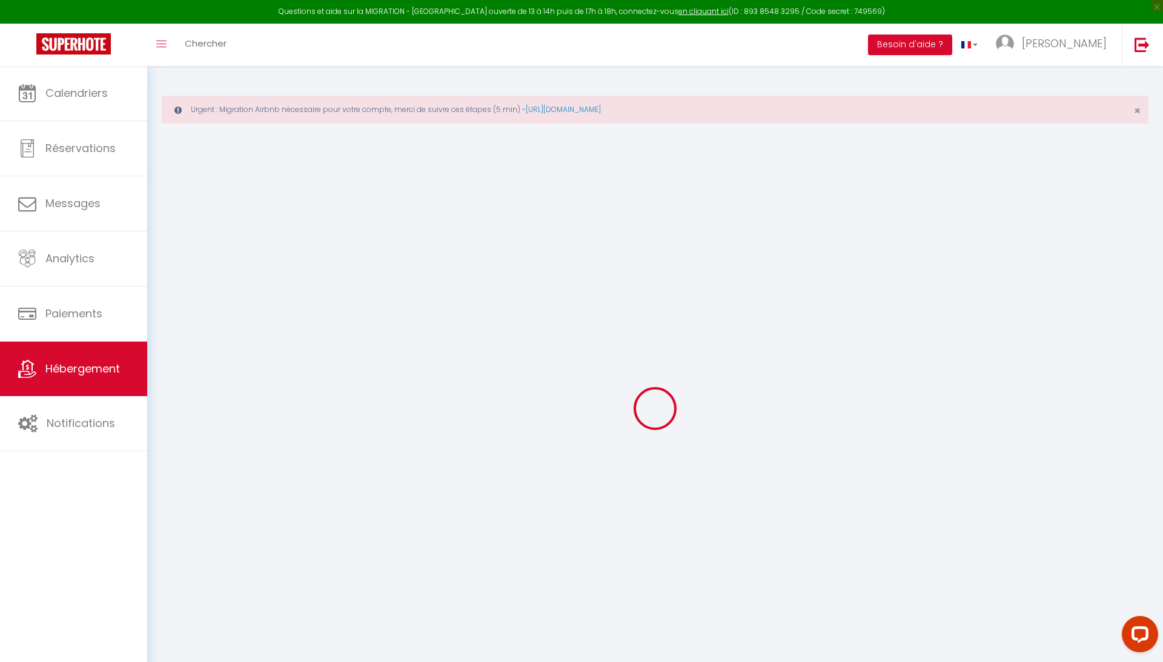
select select "120"
checkbox input "false"
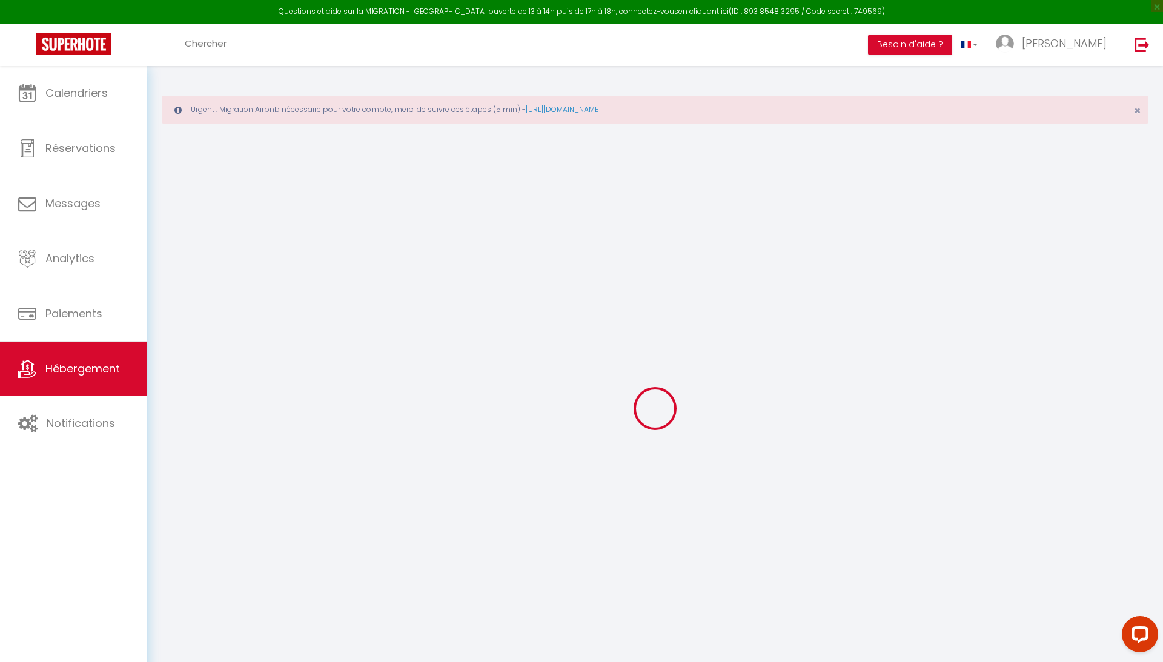
checkbox input "false"
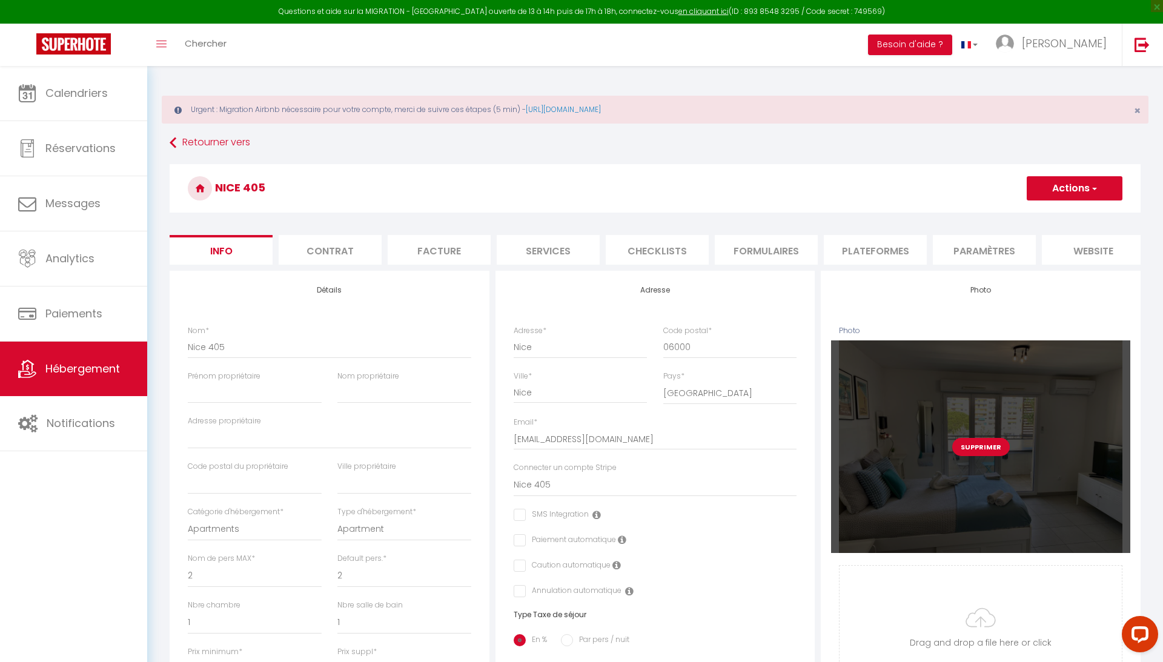
checkbox input "false"
click at [984, 447] on button "Supprimer" at bounding box center [982, 447] width 58 height 18
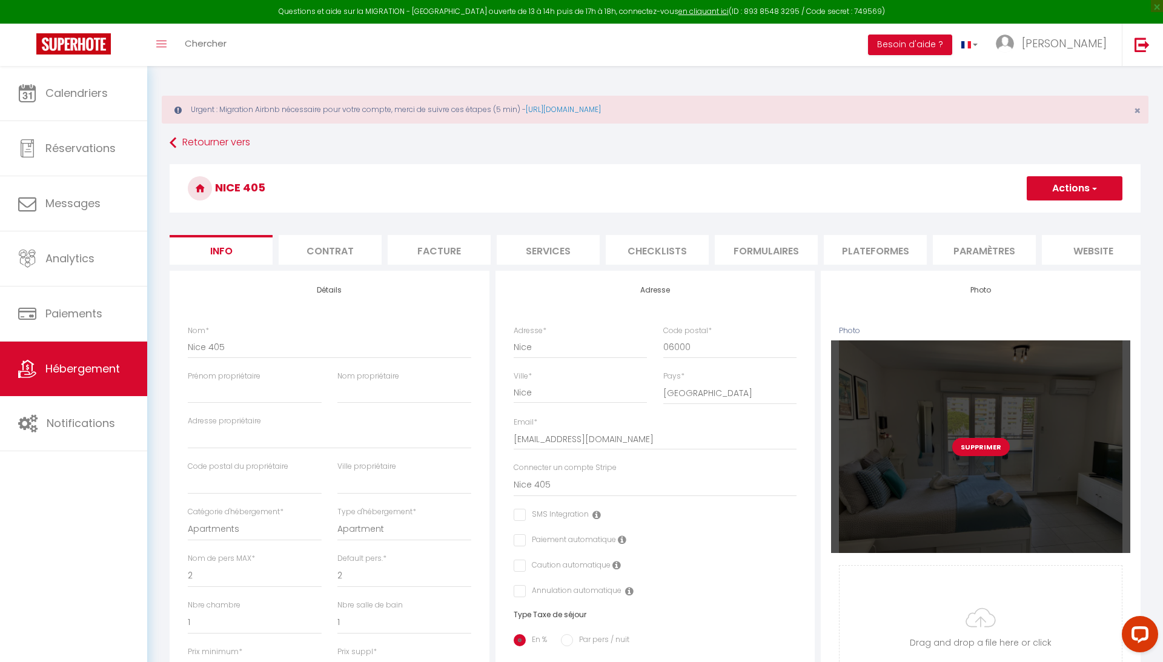
checkbox input "false"
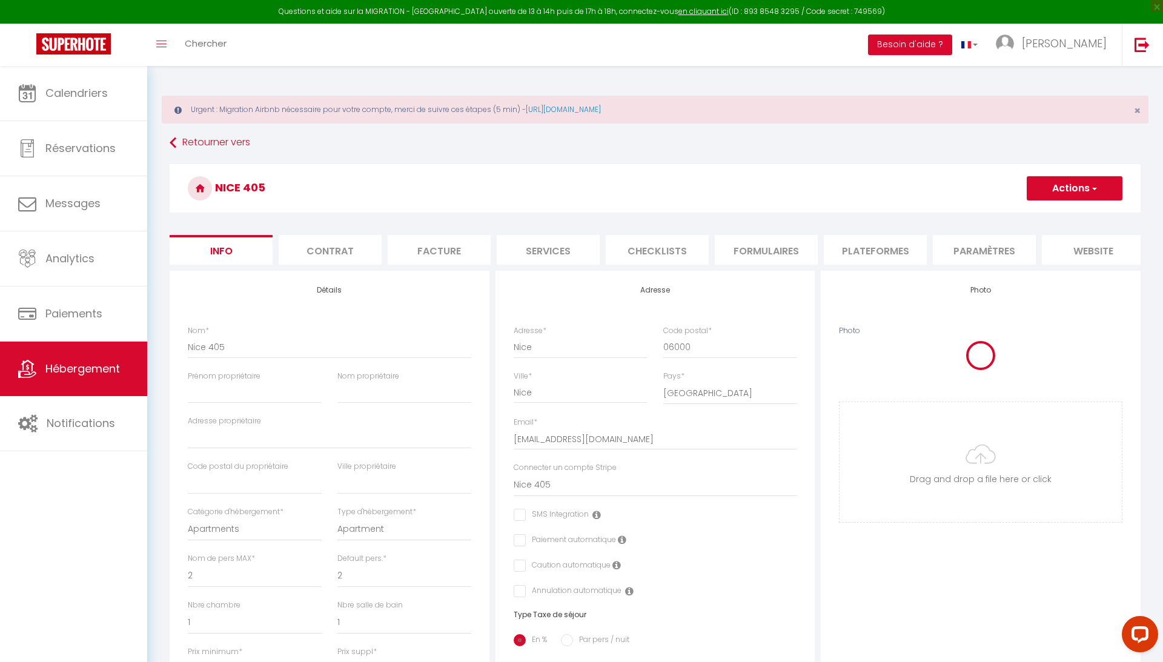
checkbox input "false"
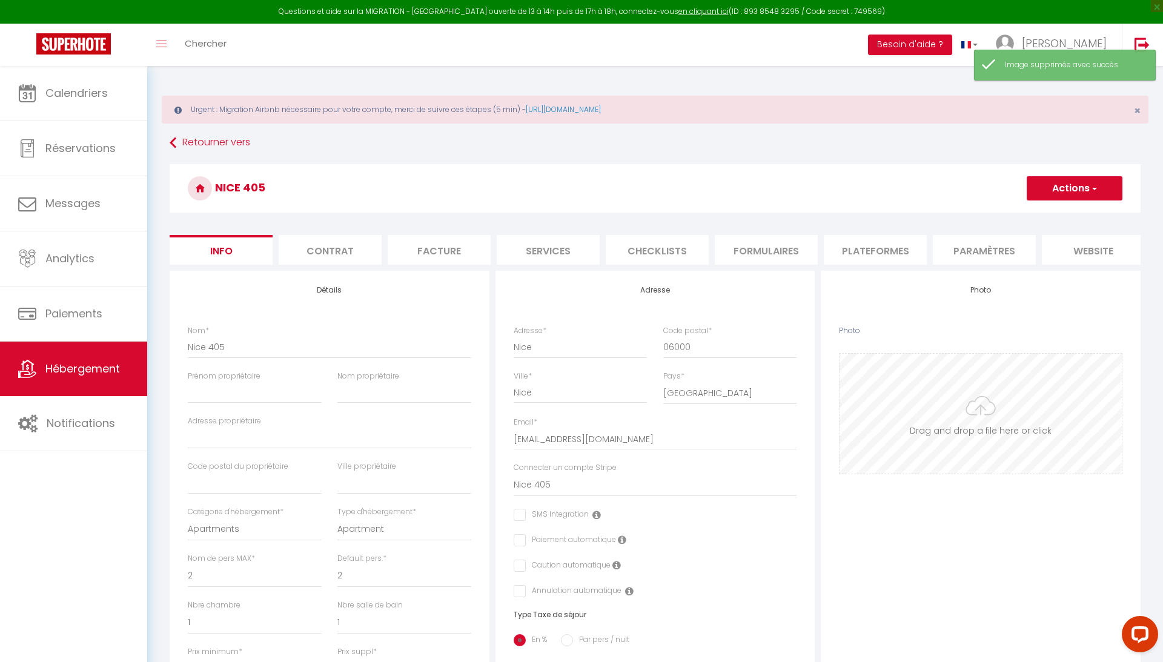
click at [985, 413] on input "Photo" at bounding box center [981, 414] width 282 height 120
type input "C:\fakepath\0857FD63-1485-4E19-B3BF-56CA3AF221AA.PNG"
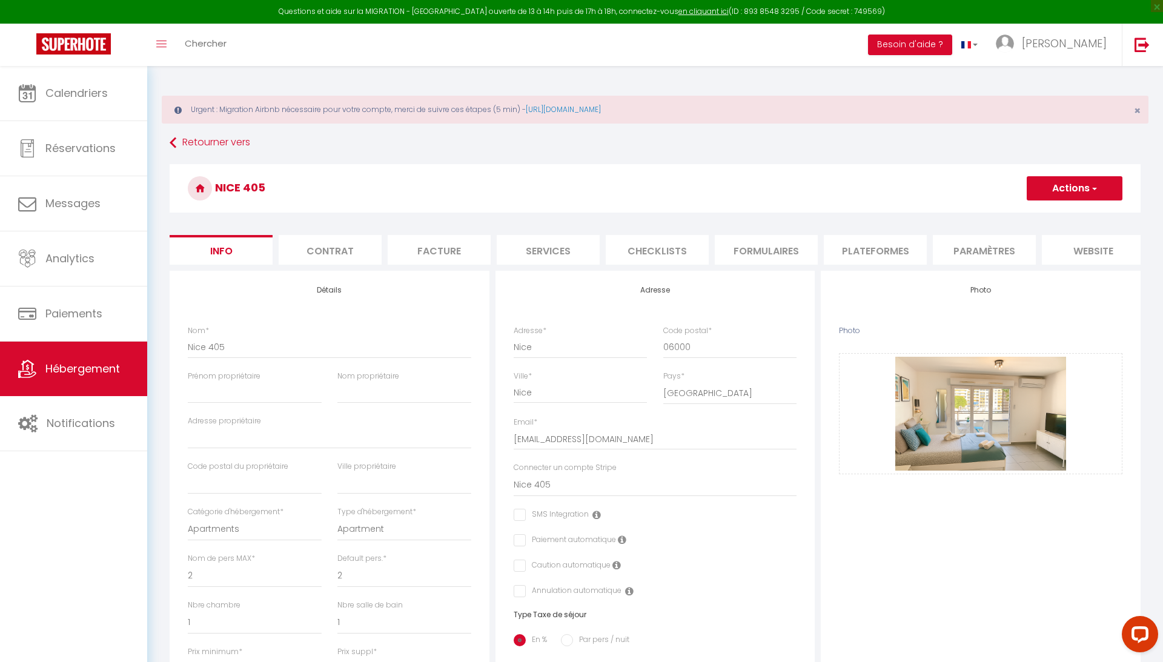
click at [1094, 190] on span "button" at bounding box center [1094, 188] width 8 height 12
click at [1031, 215] on input "Enregistrer" at bounding box center [1027, 215] width 45 height 12
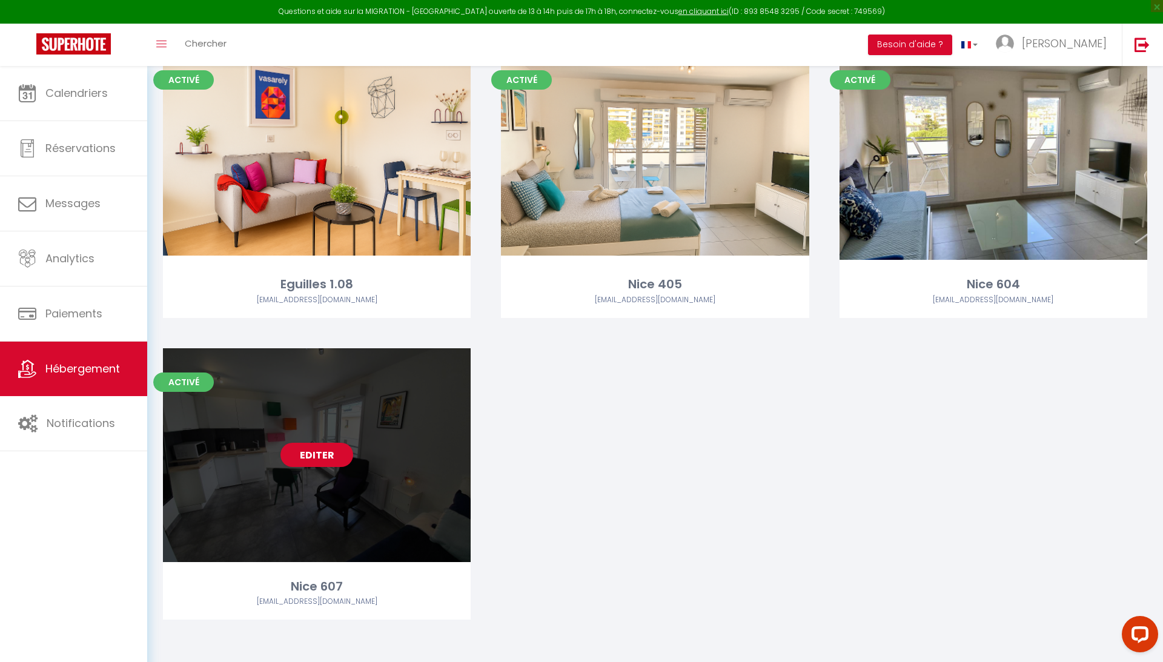
scroll to position [764, 0]
click at [324, 452] on link "Editer" at bounding box center [317, 456] width 73 height 24
select select "3"
select select "2"
select select "1"
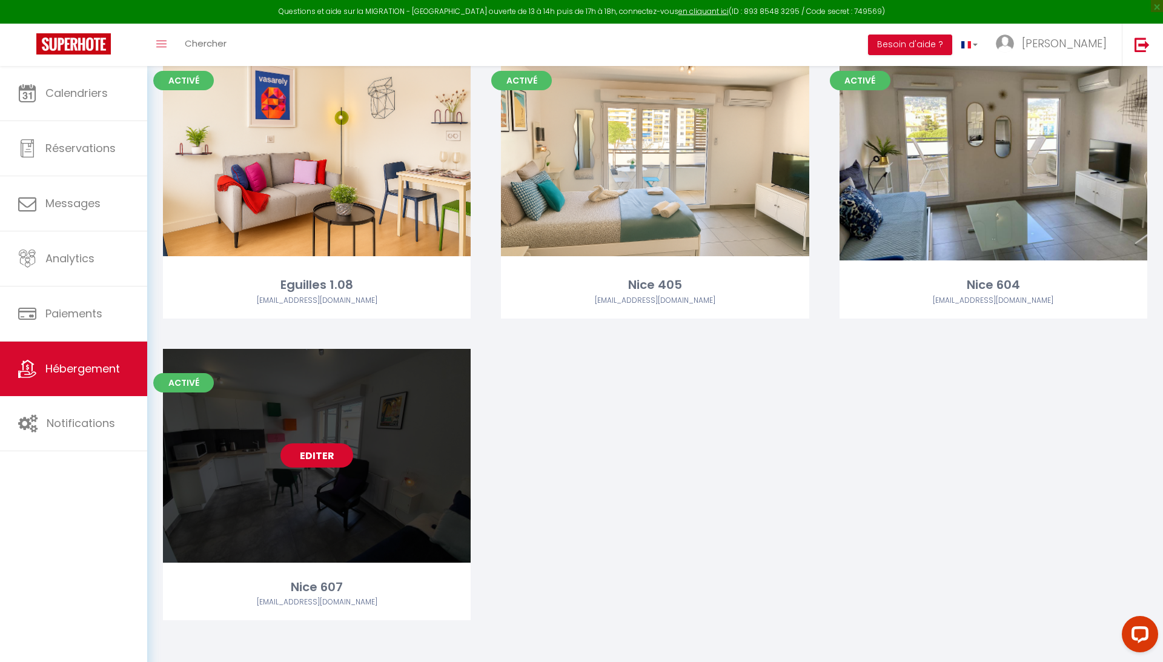
select select "1"
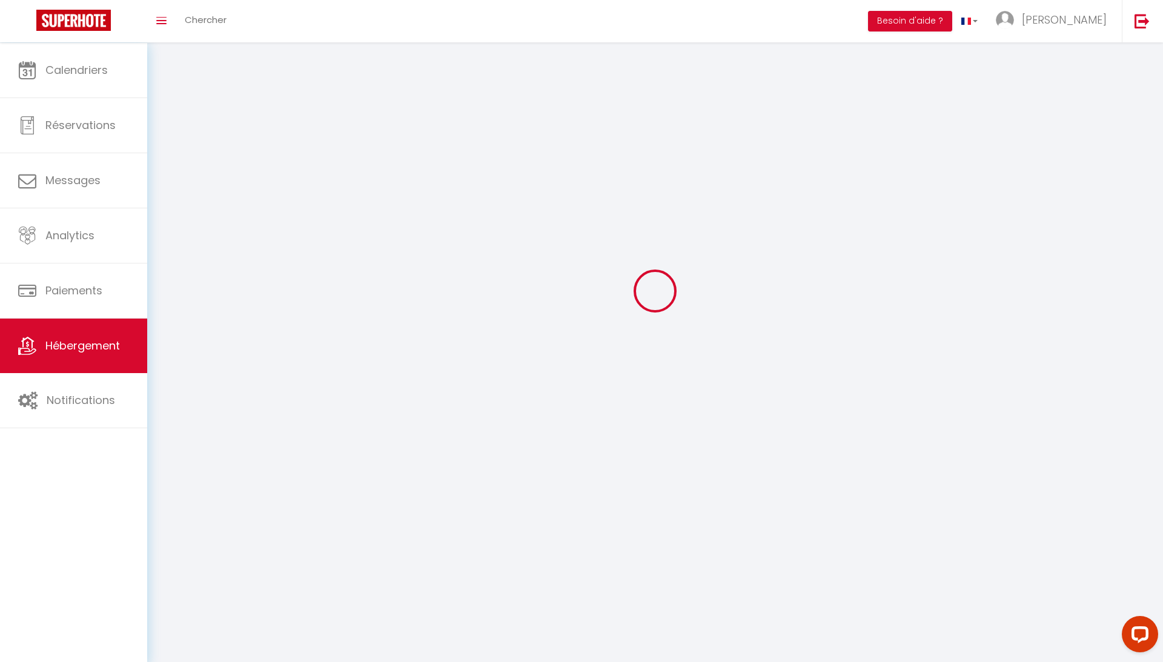
select select
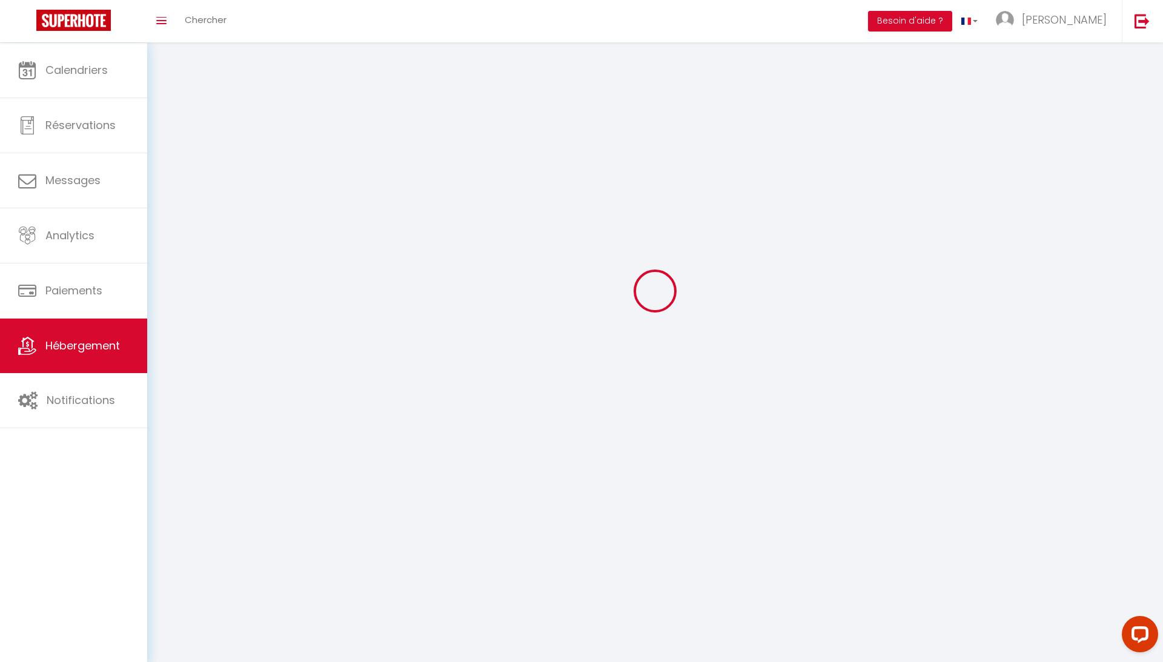
select select
checkbox input "false"
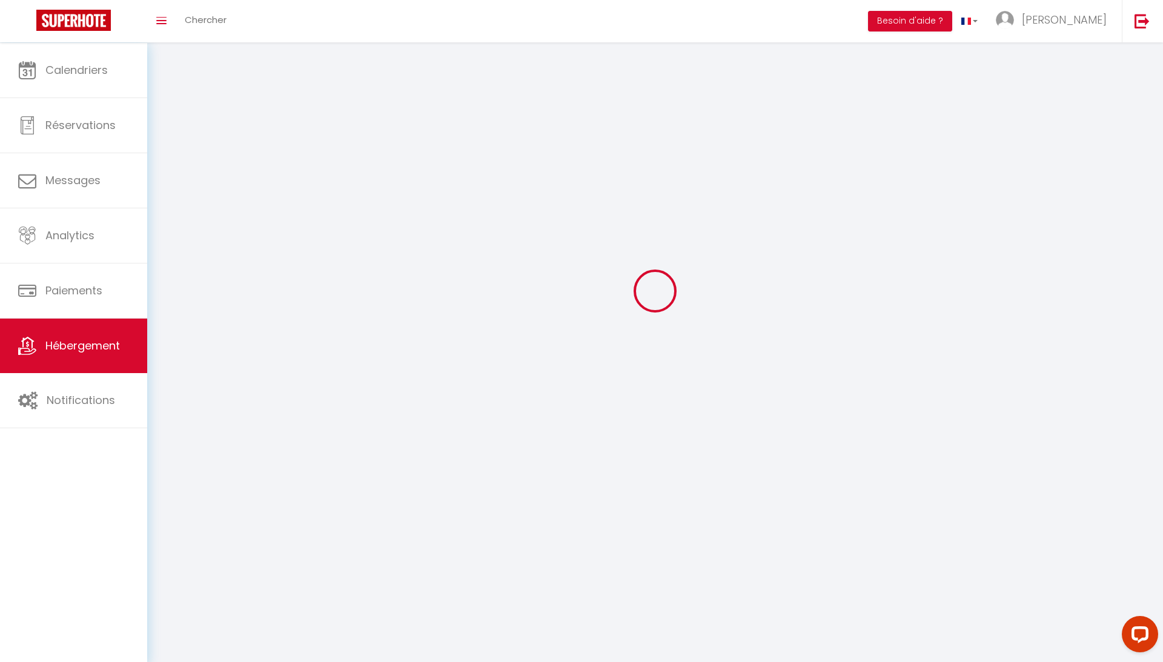
select select
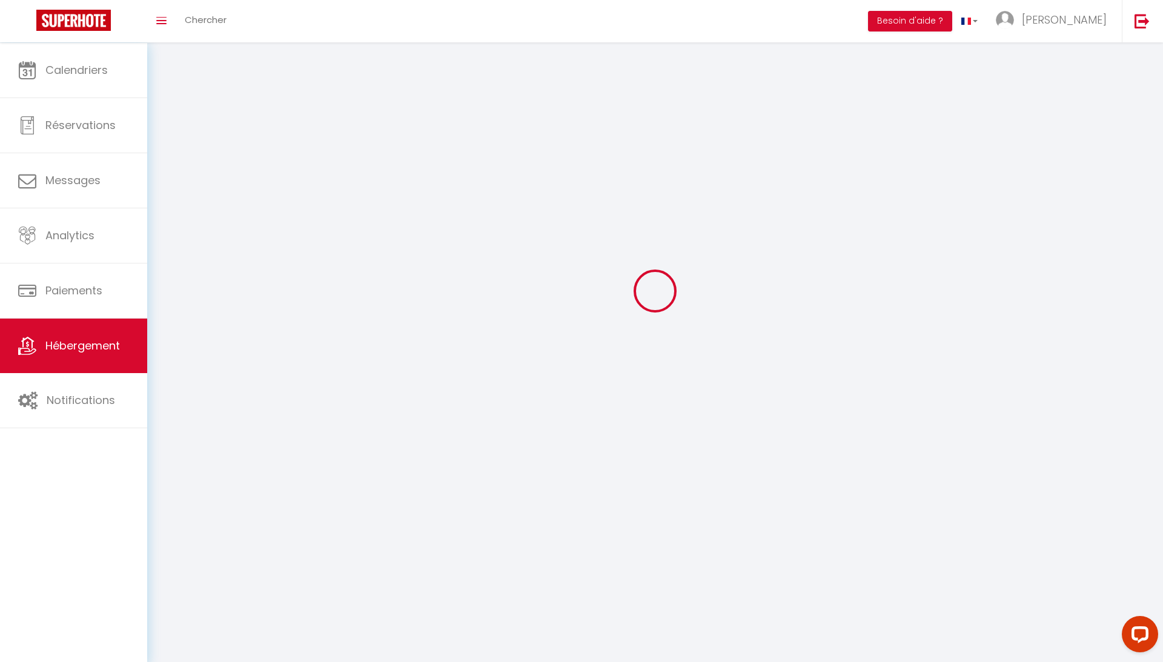
select select
checkbox input "false"
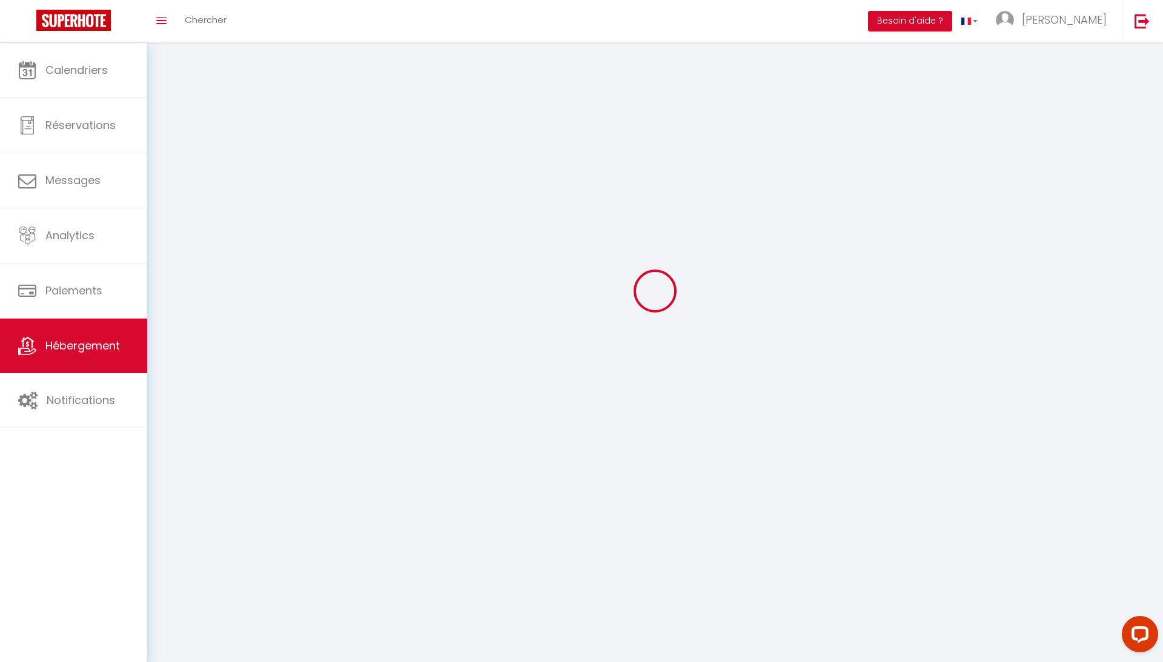
checkbox input "false"
select select
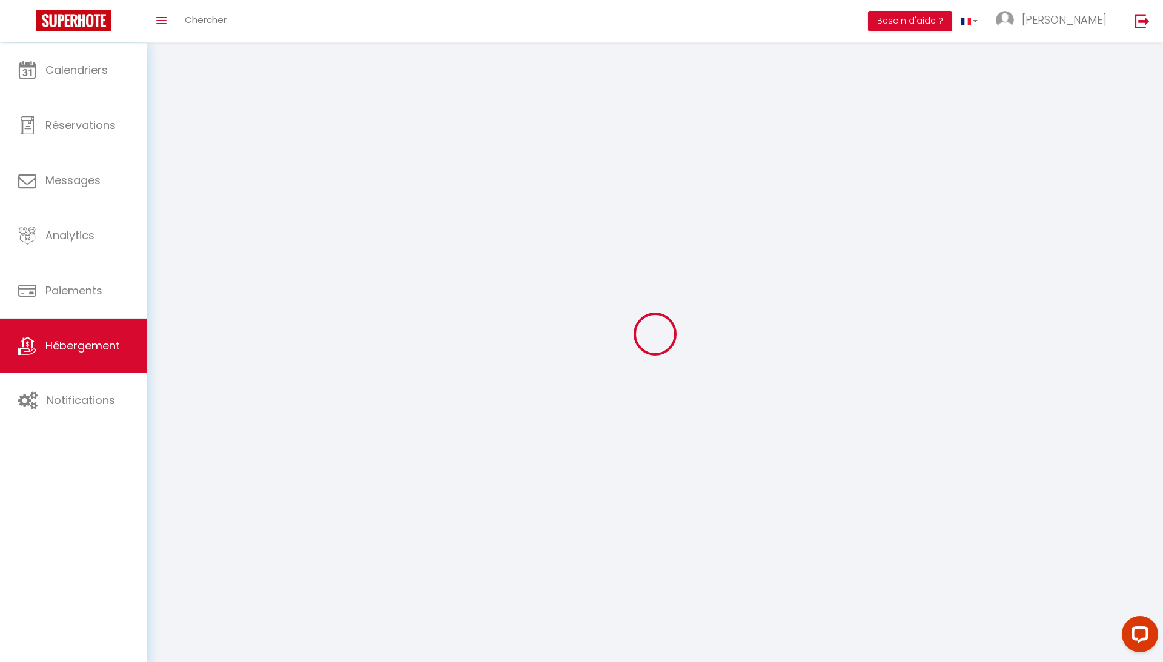
select select
checkbox input "false"
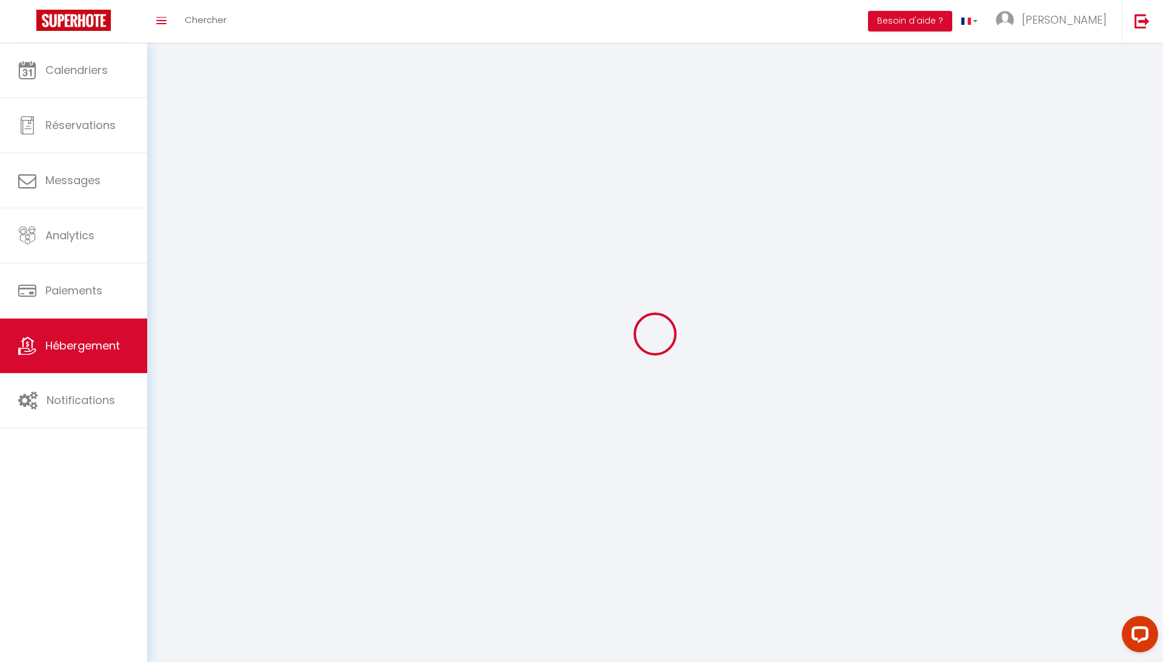
checkbox input "false"
select select
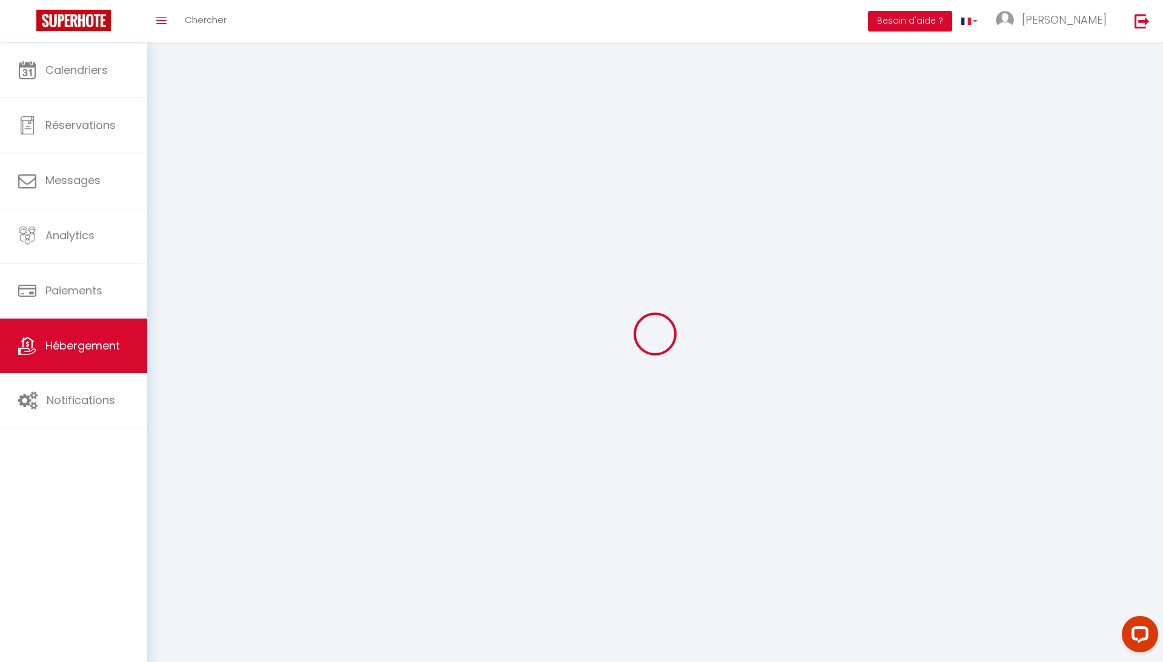
select select "28"
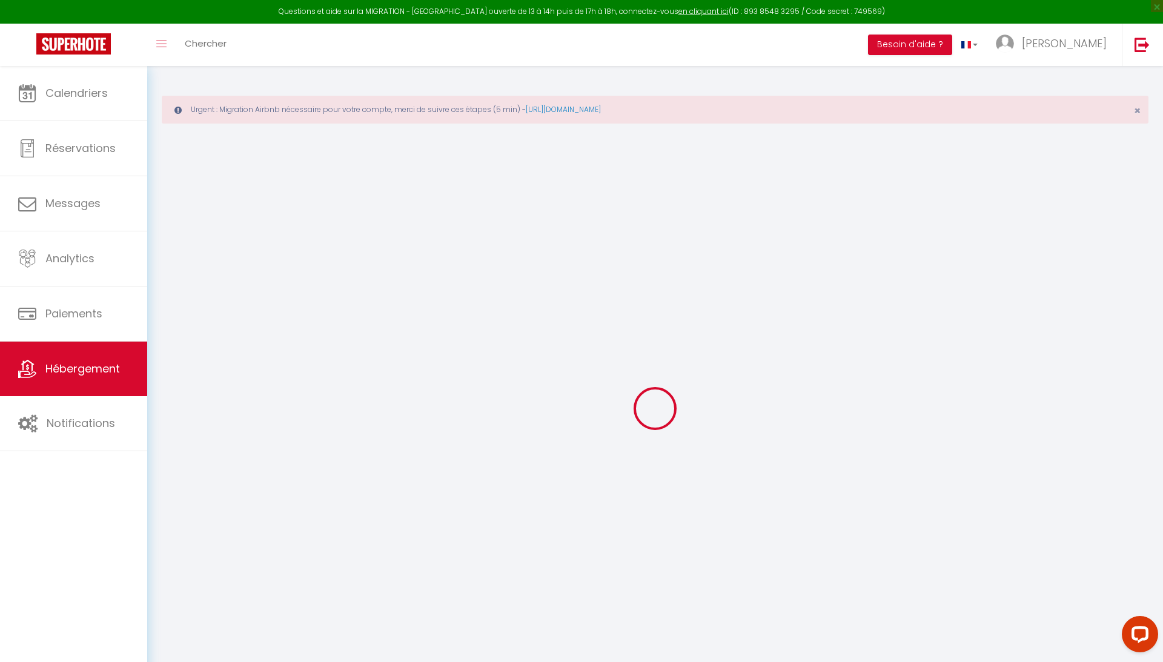
select select
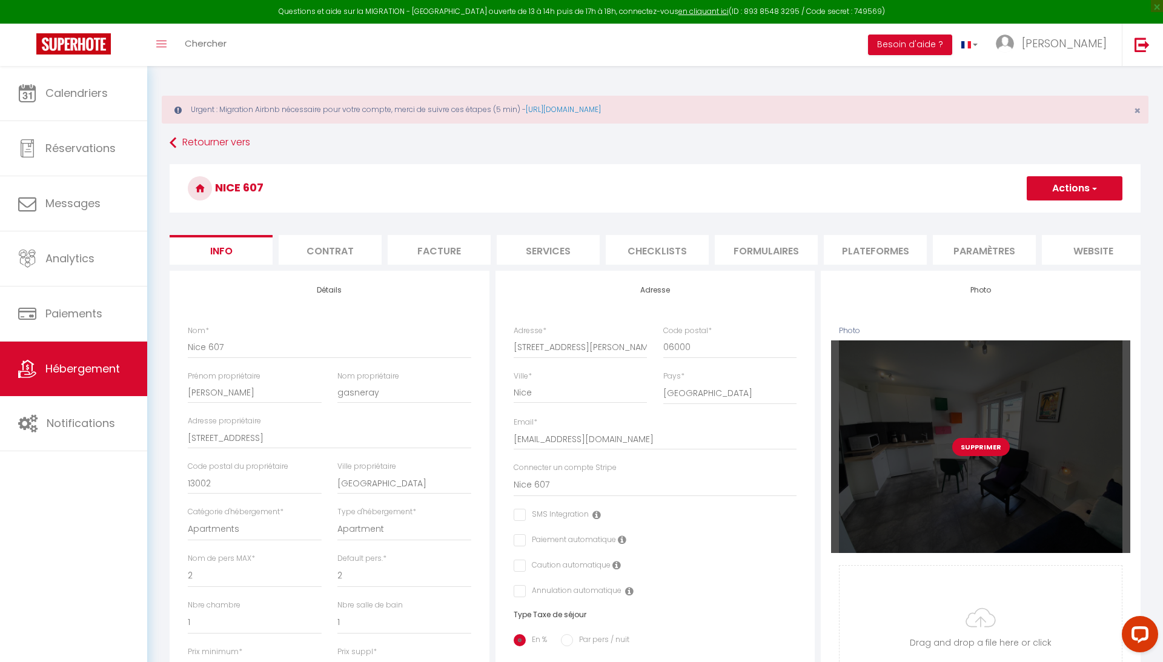
click at [976, 450] on button "Supprimer" at bounding box center [982, 447] width 58 height 18
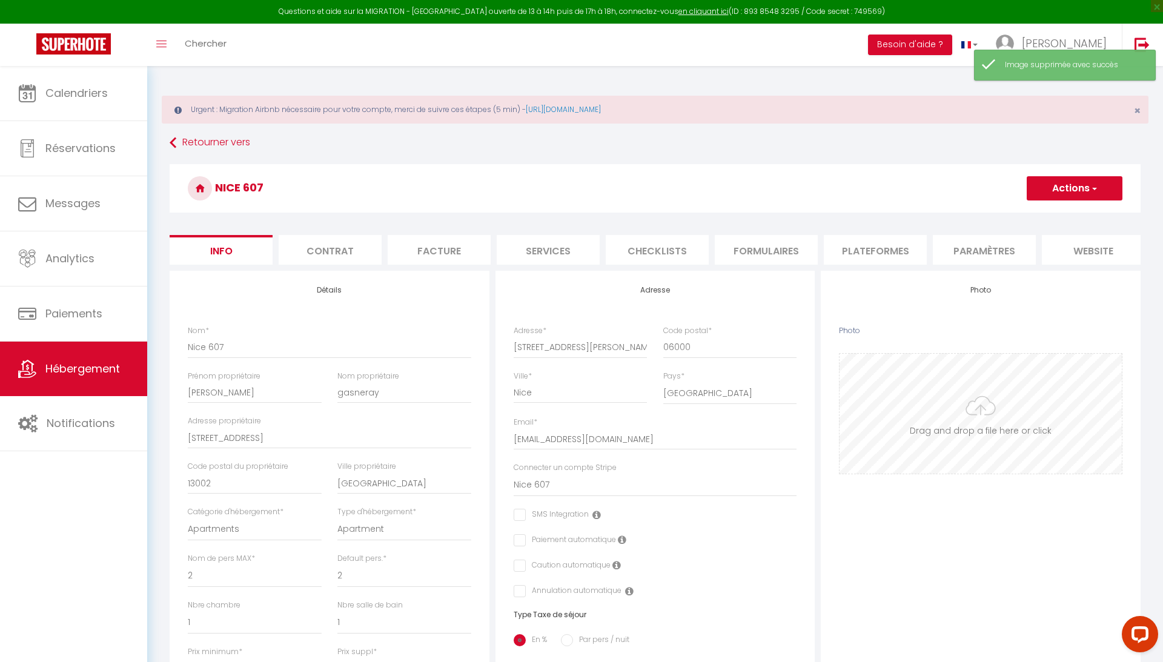
click at [980, 411] on input "Photo" at bounding box center [981, 414] width 282 height 120
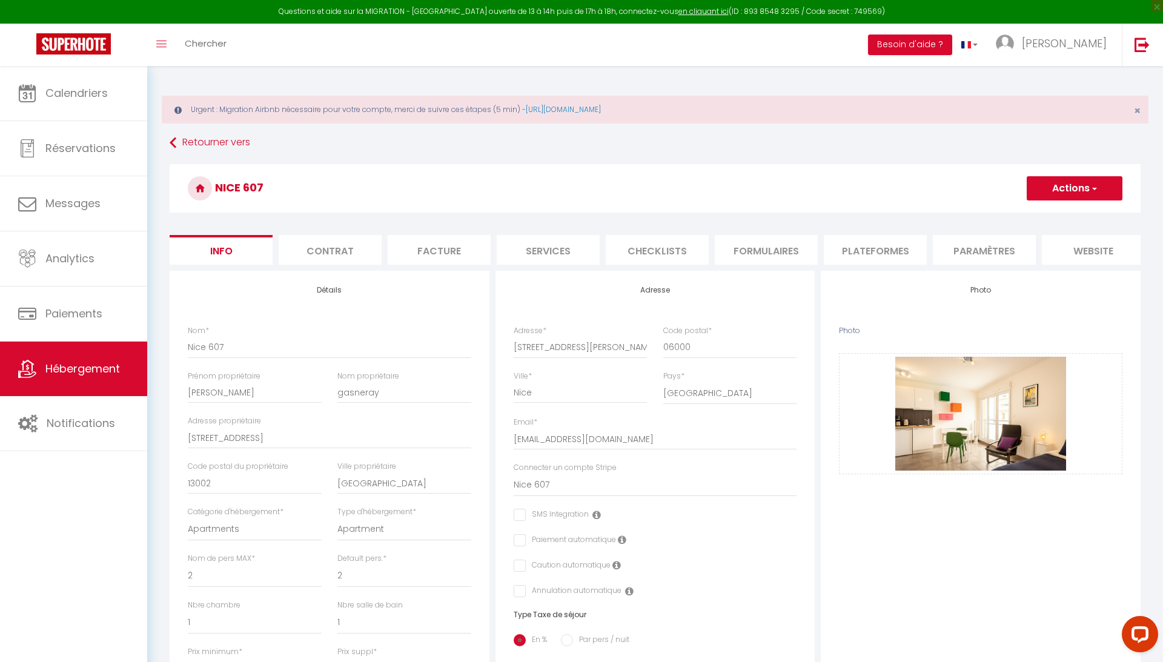
click at [1094, 187] on span "button" at bounding box center [1094, 188] width 8 height 12
click at [1028, 217] on input "Enregistrer" at bounding box center [1027, 215] width 45 height 12
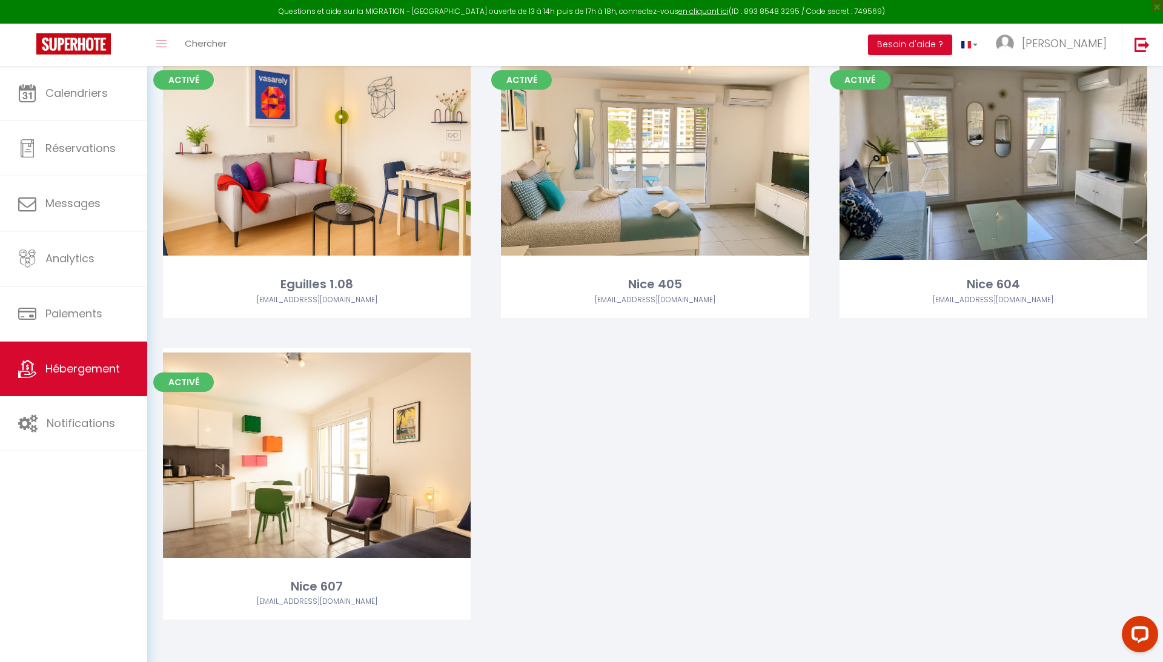
scroll to position [764, 0]
